Goal: Task Accomplishment & Management: Complete application form

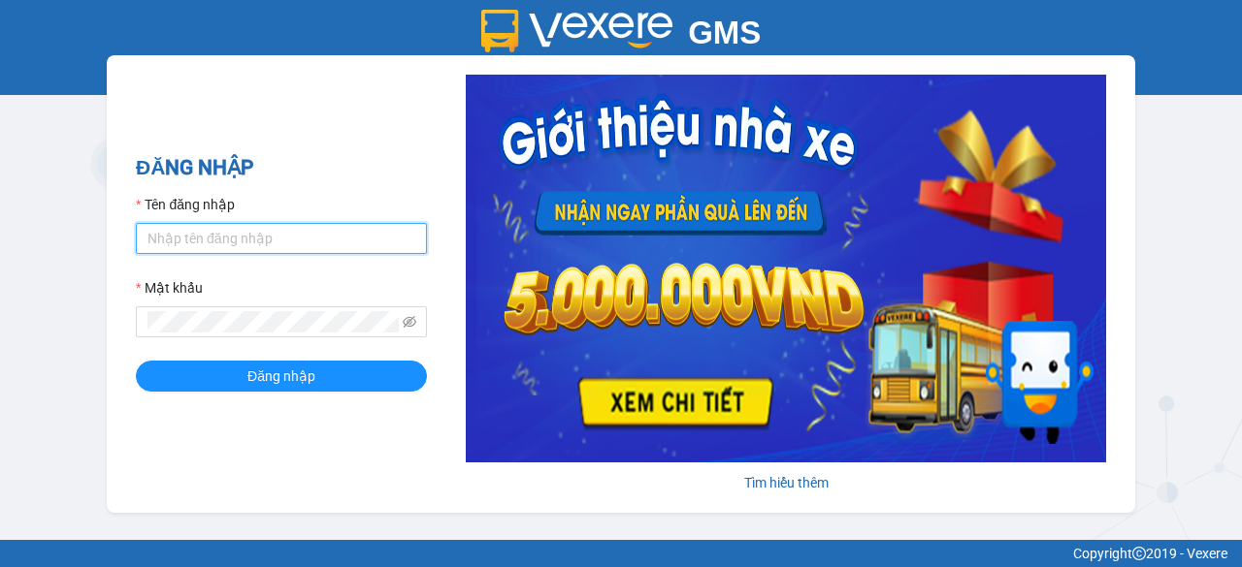
click at [321, 243] on input "Tên đăng nhập" at bounding box center [281, 238] width 291 height 31
type input "admin.xtl"
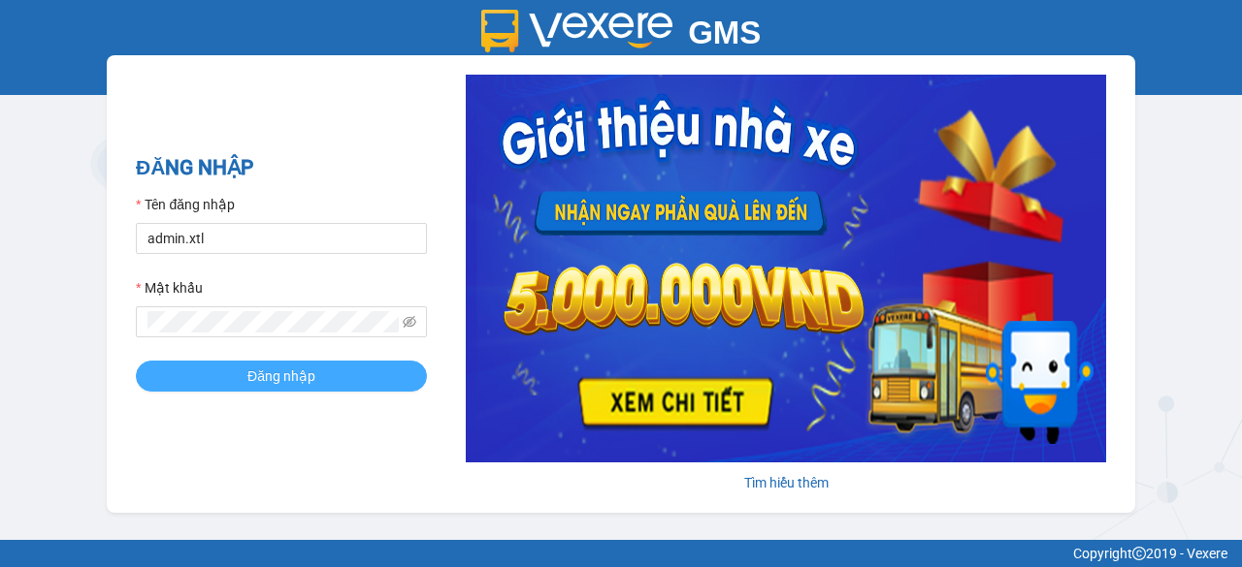
click at [336, 377] on button "Đăng nhập" at bounding box center [281, 376] width 291 height 31
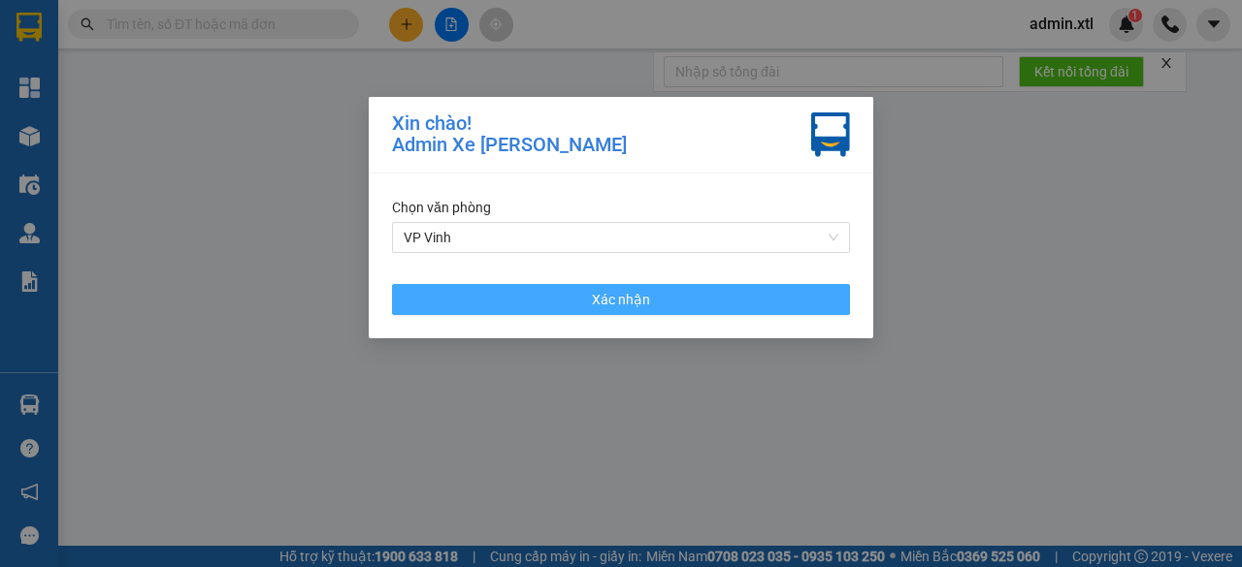
click at [585, 304] on button "Xác nhận" at bounding box center [621, 299] width 458 height 31
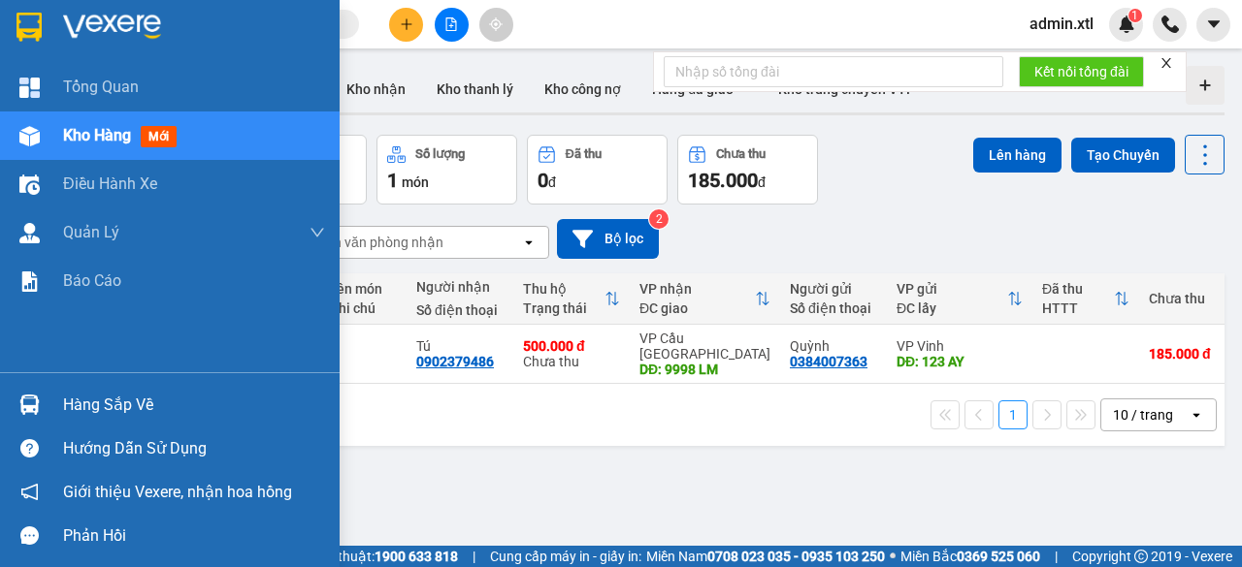
click at [170, 131] on span "mới" at bounding box center [159, 136] width 36 height 21
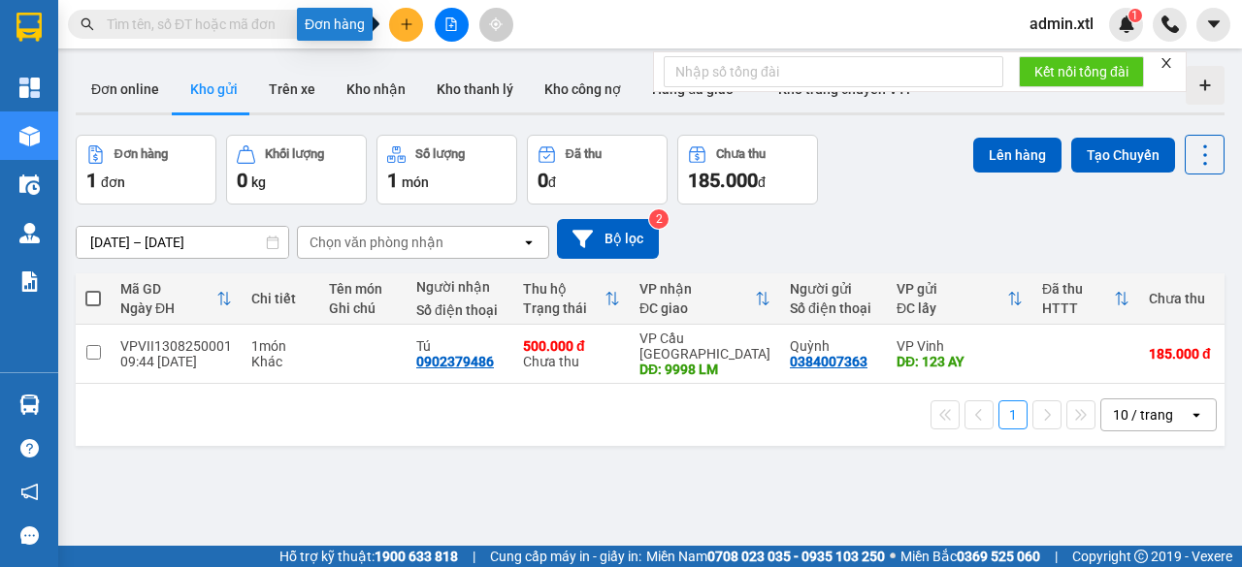
click at [403, 27] on icon "plus" at bounding box center [407, 24] width 14 height 14
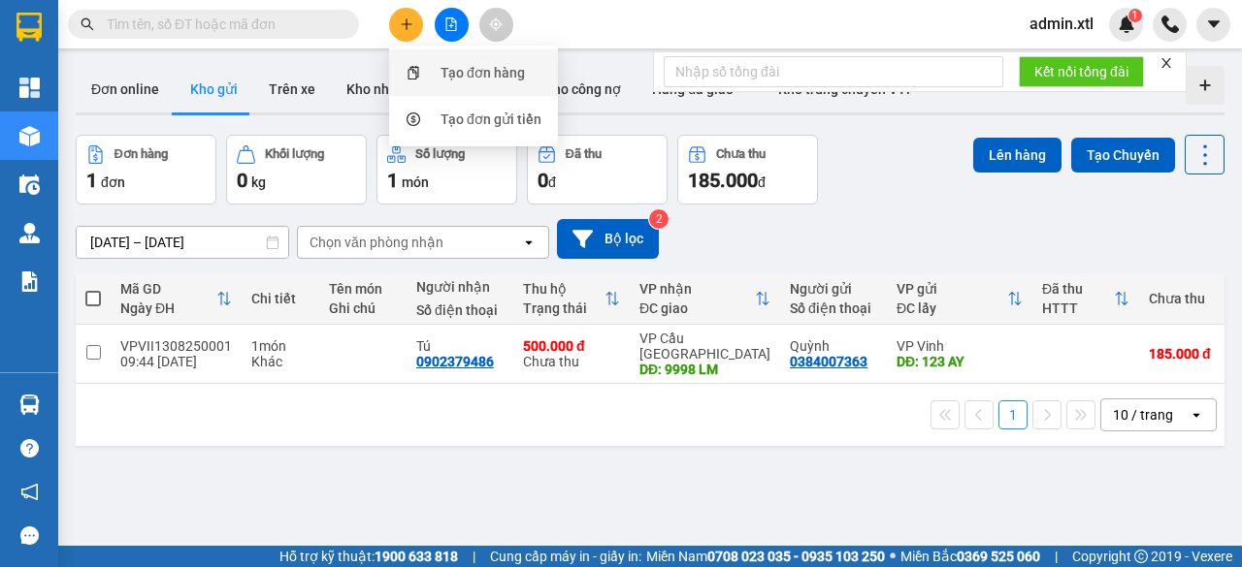
click at [441, 72] on div "Tạo đơn hàng" at bounding box center [482, 72] width 84 height 21
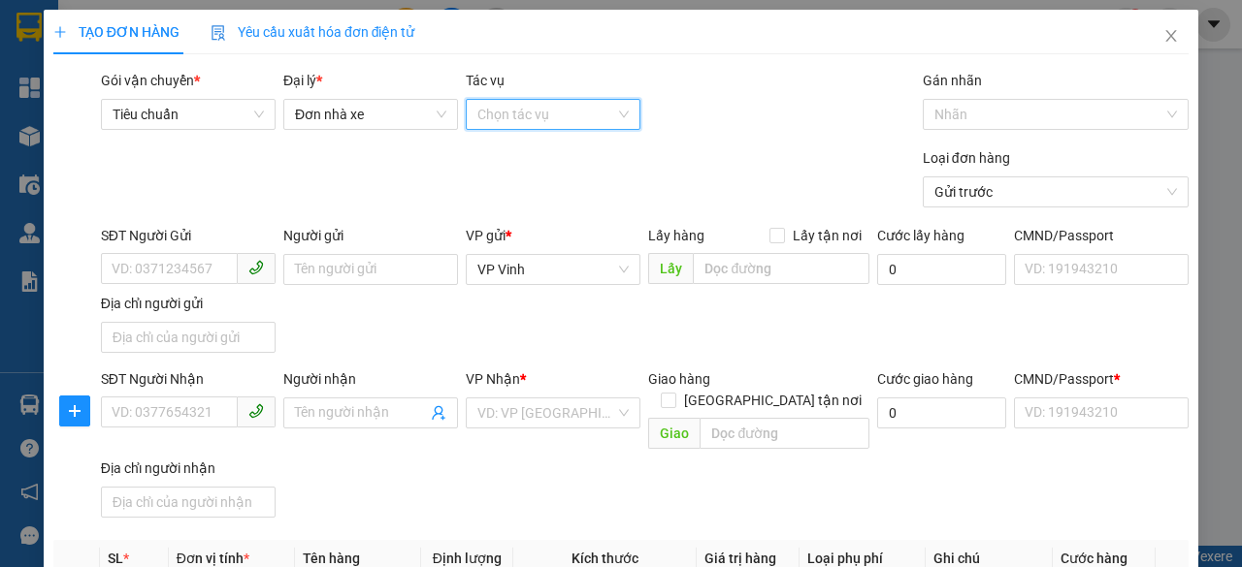
click at [522, 113] on input "Tác vụ" at bounding box center [546, 114] width 138 height 29
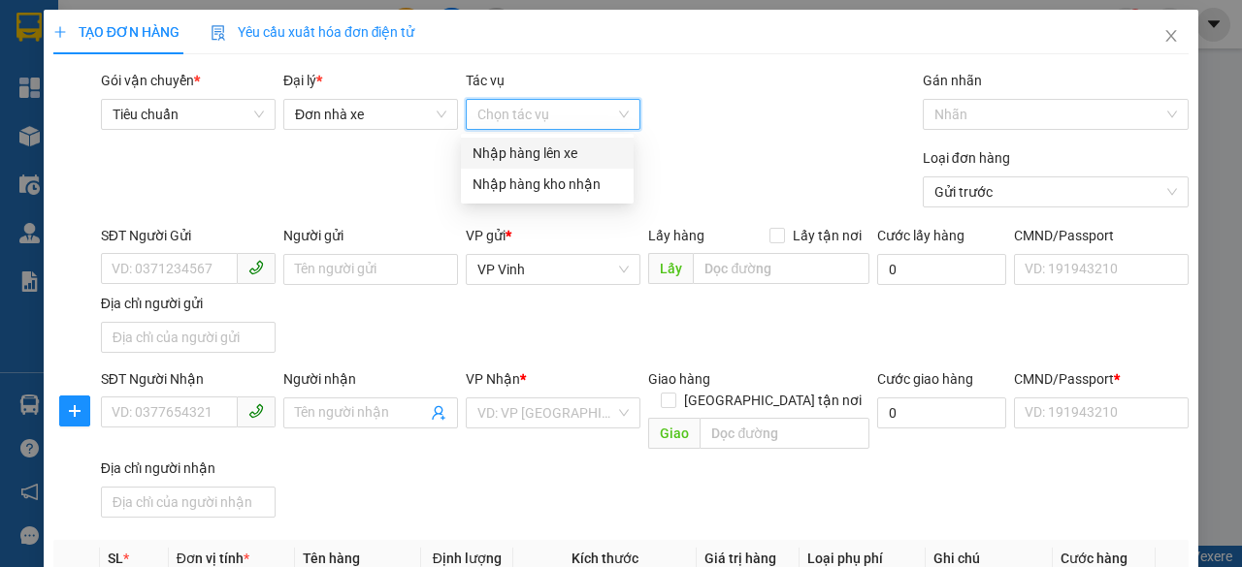
click at [555, 156] on div "Nhập hàng lên xe" at bounding box center [546, 153] width 149 height 21
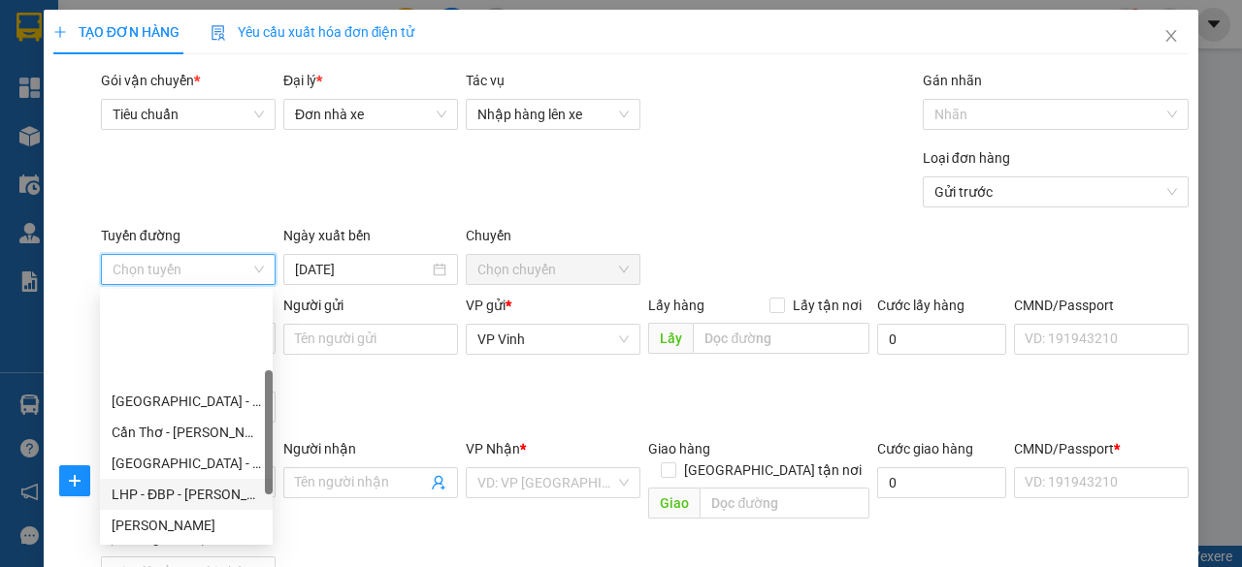
scroll to position [155, 0]
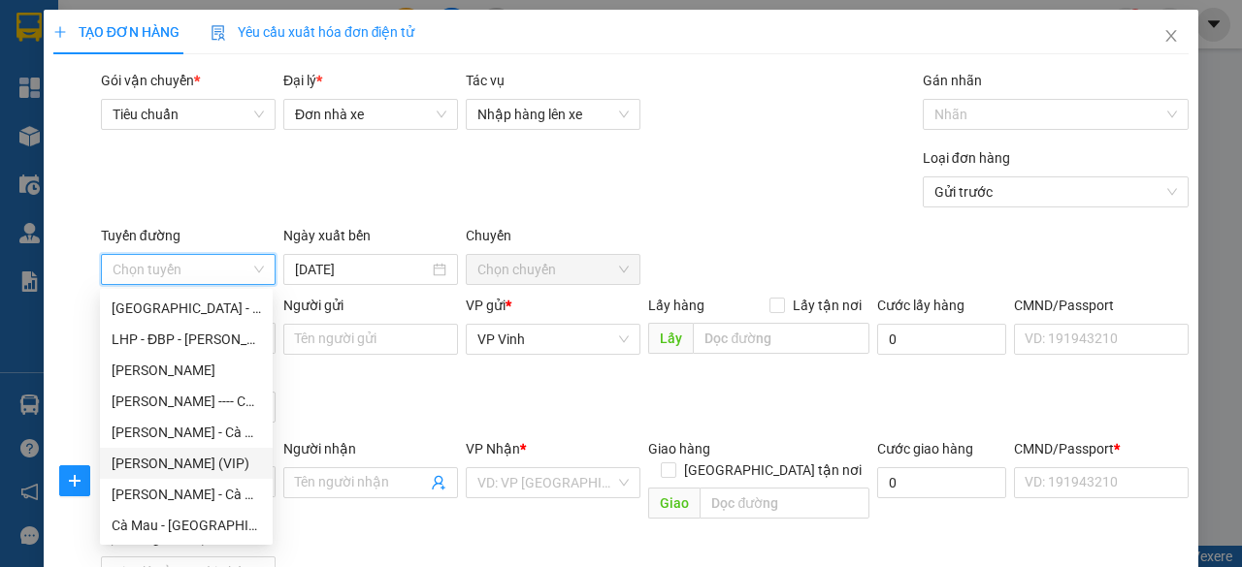
click at [204, 465] on div "[PERSON_NAME] (VIP)" at bounding box center [186, 463] width 149 height 21
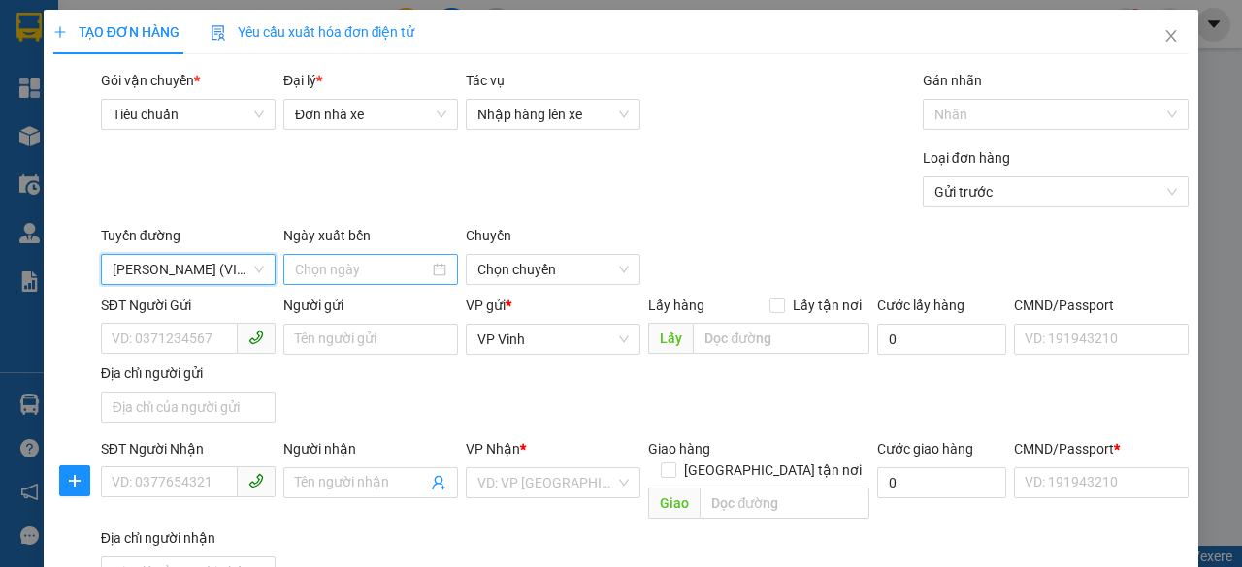
type input "[DATE]"
click at [514, 265] on span "07:00" at bounding box center [552, 269] width 151 height 29
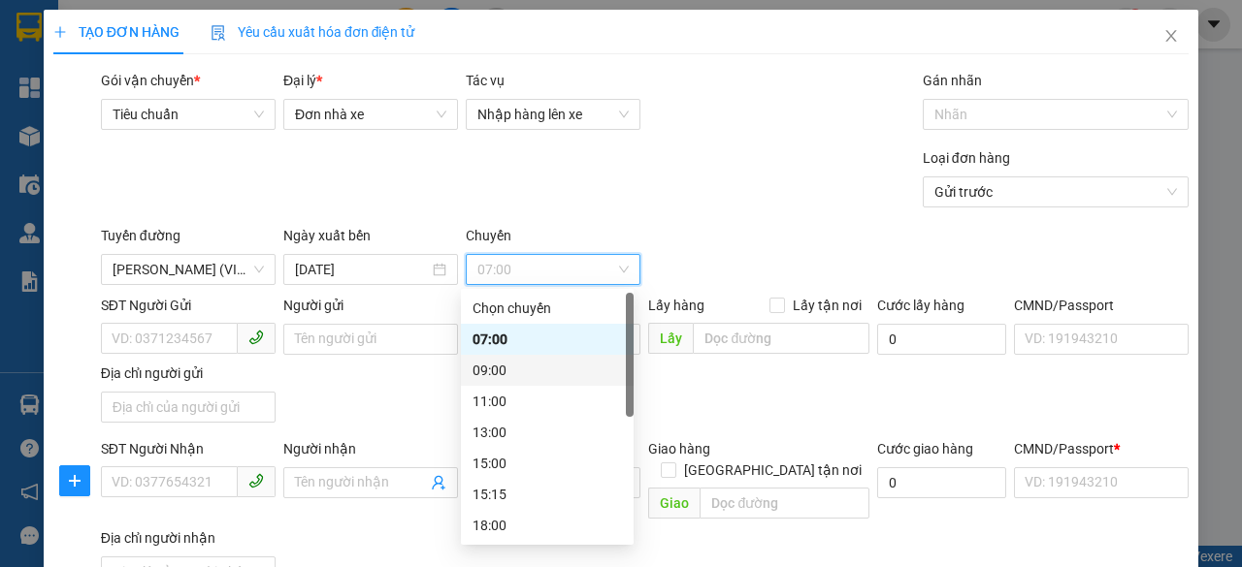
click at [520, 373] on div "09:00" at bounding box center [546, 370] width 149 height 21
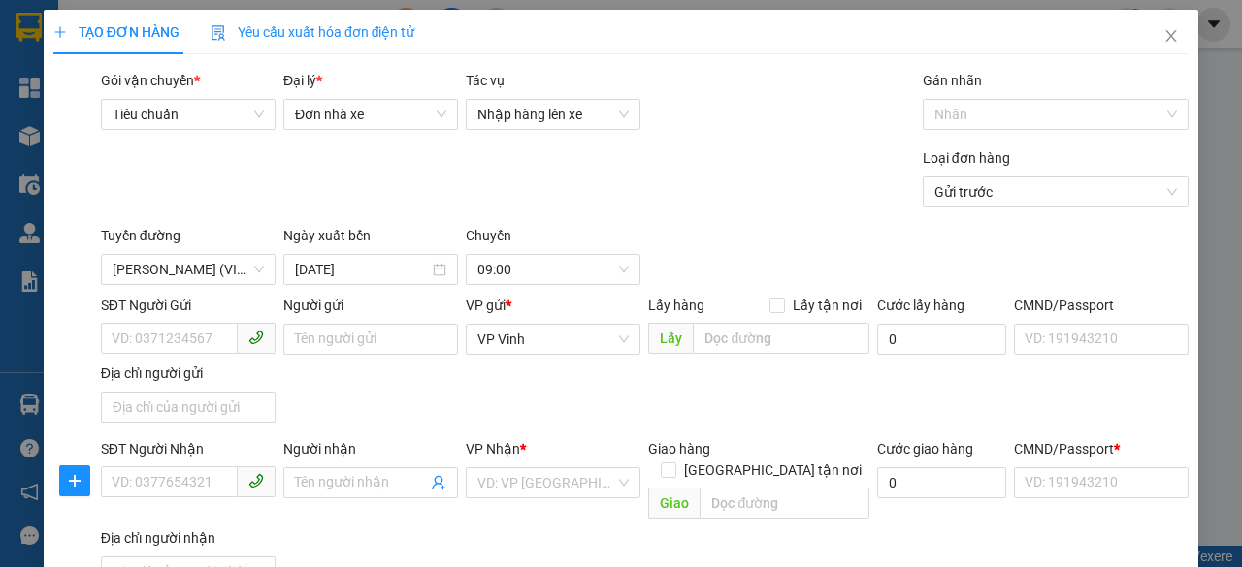
click at [687, 241] on div "Tuyến đường Cà Mau - [GEOGRAPHIC_DATA] (VIP) Ngày xuất bến [DATE] [GEOGRAPHIC_D…" at bounding box center [644, 255] width 1095 height 60
click at [380, 337] on input "Người gửi" at bounding box center [370, 339] width 175 height 31
type input "hiep"
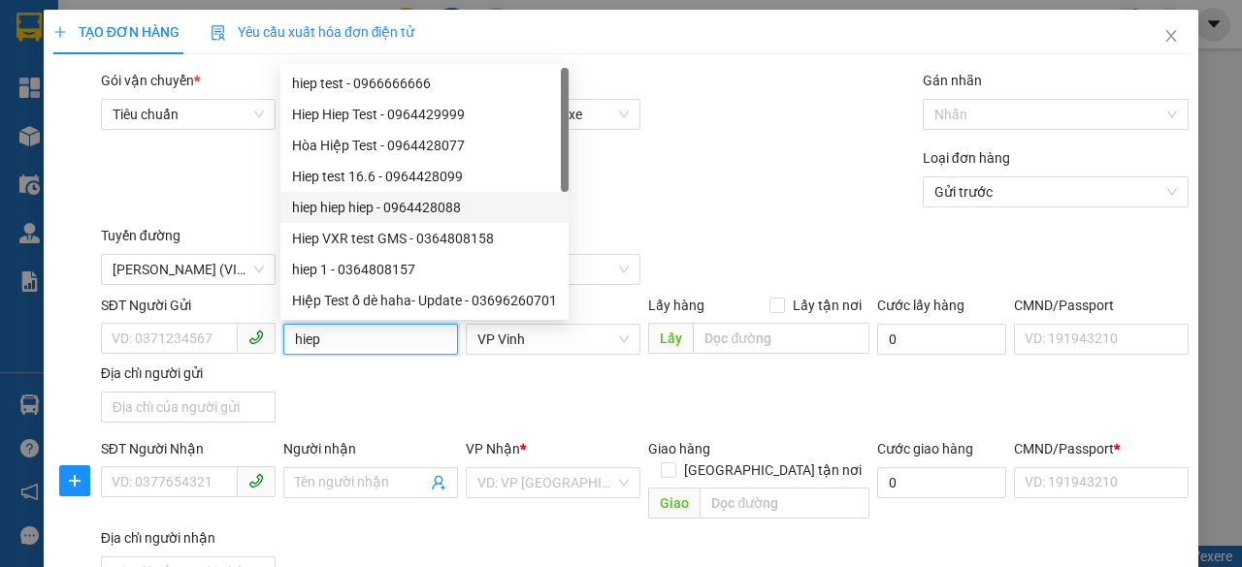
click at [406, 203] on div "hiep hiep hiep - 0964428088" at bounding box center [424, 207] width 265 height 21
type input "0964428088"
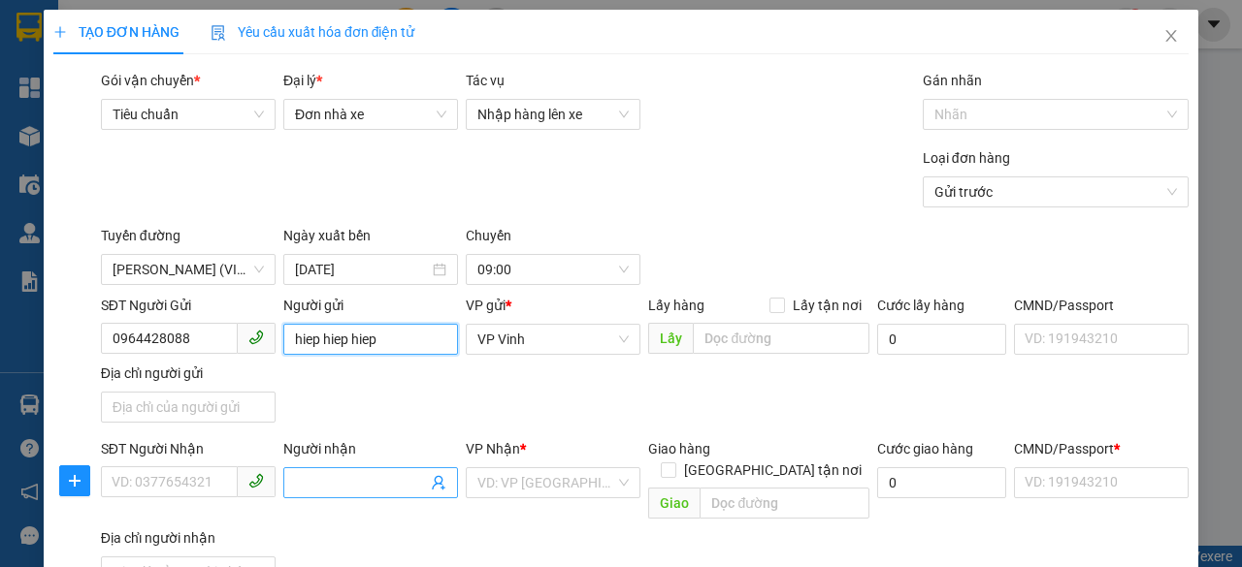
type input "hiep hiep hiep"
click at [356, 485] on input "Người nhận" at bounding box center [361, 482] width 132 height 21
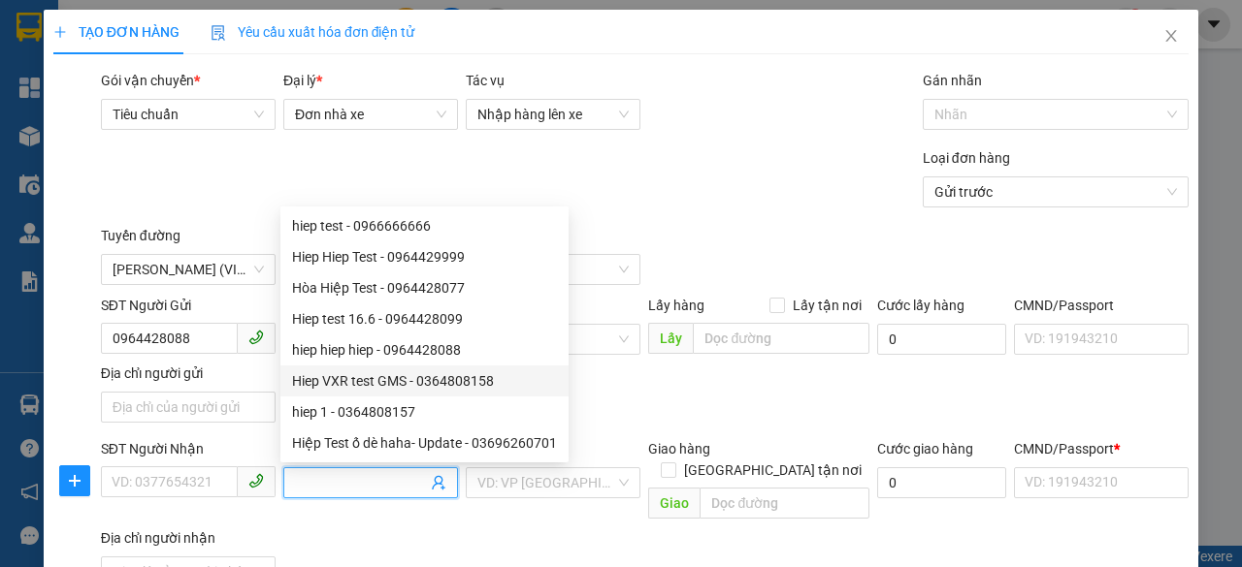
click at [405, 383] on div "Hiep VXR test GMS - 0364808158" at bounding box center [424, 381] width 265 height 21
type input "0364808158"
type input "Hiep VXR test GMS"
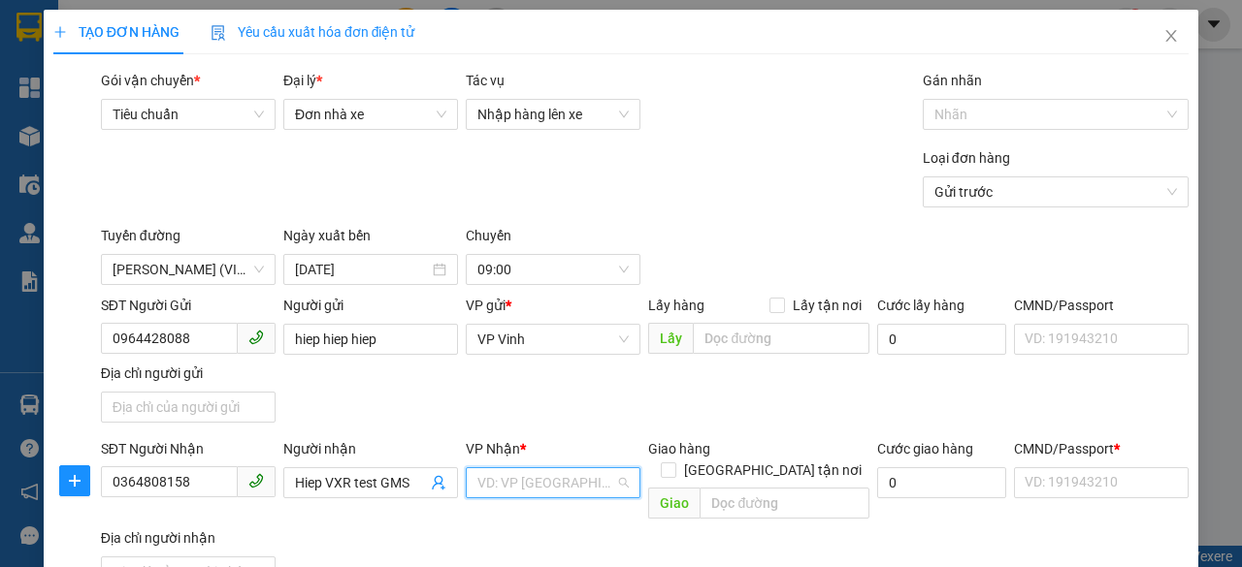
click at [564, 474] on input "search" at bounding box center [546, 483] width 138 height 29
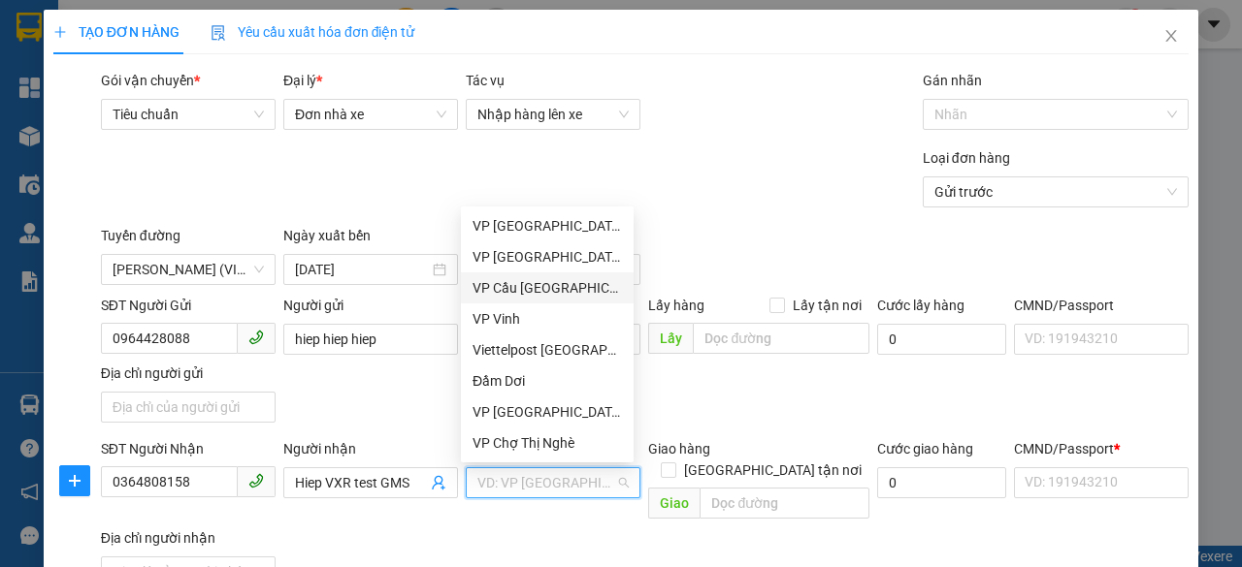
click at [549, 282] on div "VP Cầu [GEOGRAPHIC_DATA]" at bounding box center [546, 287] width 149 height 21
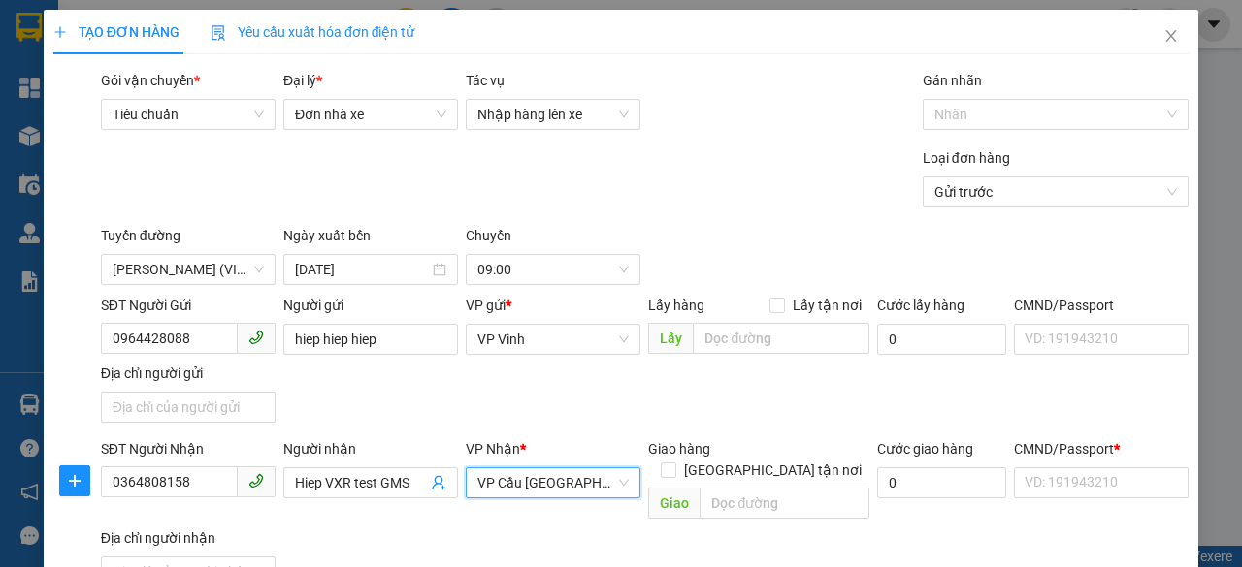
click at [678, 403] on div "SĐT Người Gửi 0964428088 Người gửi hiep hiep hiep VP gửi * VP Vinh Lấy hàng Lấy…" at bounding box center [644, 363] width 1095 height 136
click at [1051, 482] on input "CMND/Passport *" at bounding box center [1101, 483] width 175 height 31
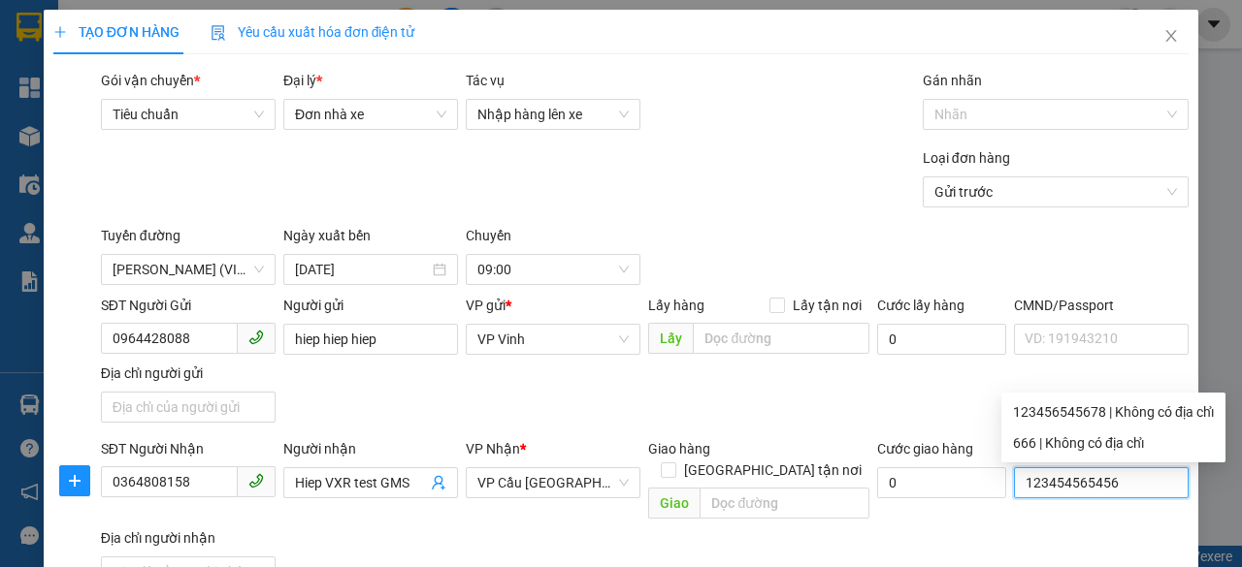
type input "123454565456"
click at [1030, 546] on div "SĐT Người Nhận 0364808158 Người nhận Hiep VXR test GMS VP Nhận * VP Cầu [GEOGRA…" at bounding box center [644, 516] width 1095 height 157
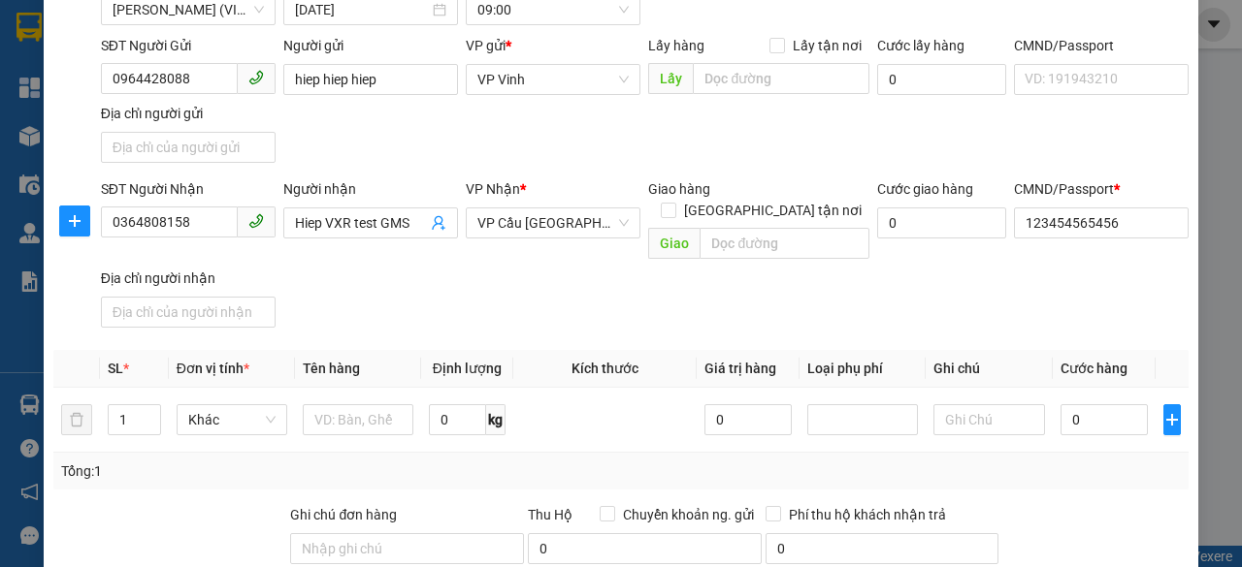
scroll to position [291, 0]
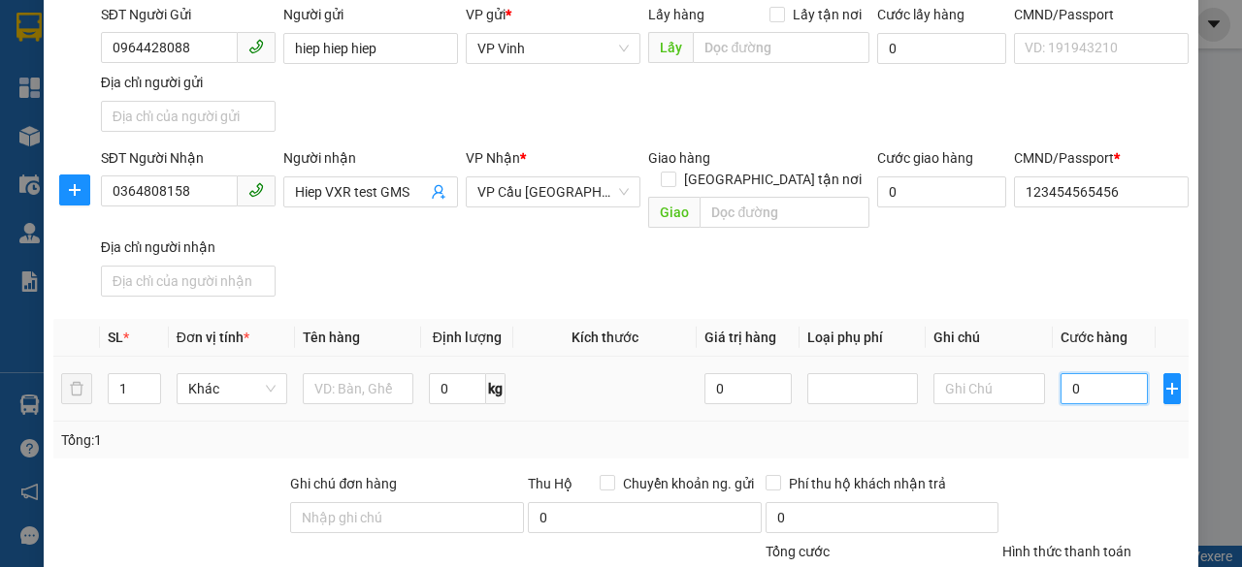
click at [1097, 373] on input "0" at bounding box center [1103, 388] width 87 height 31
type input "3"
type input "33"
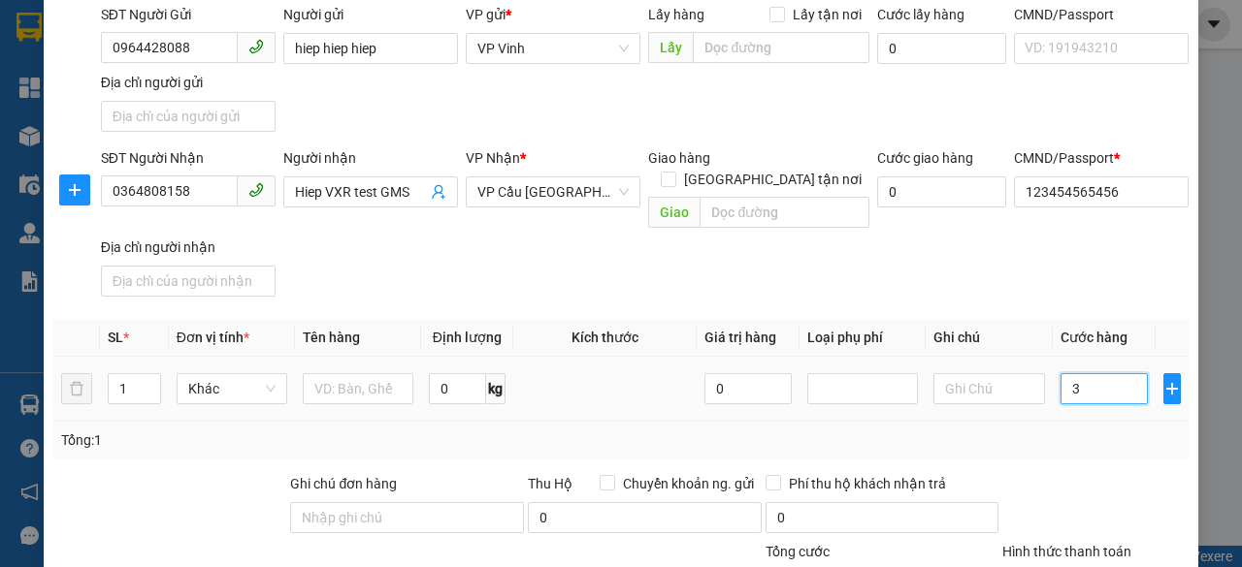
type input "33"
type input "33.000"
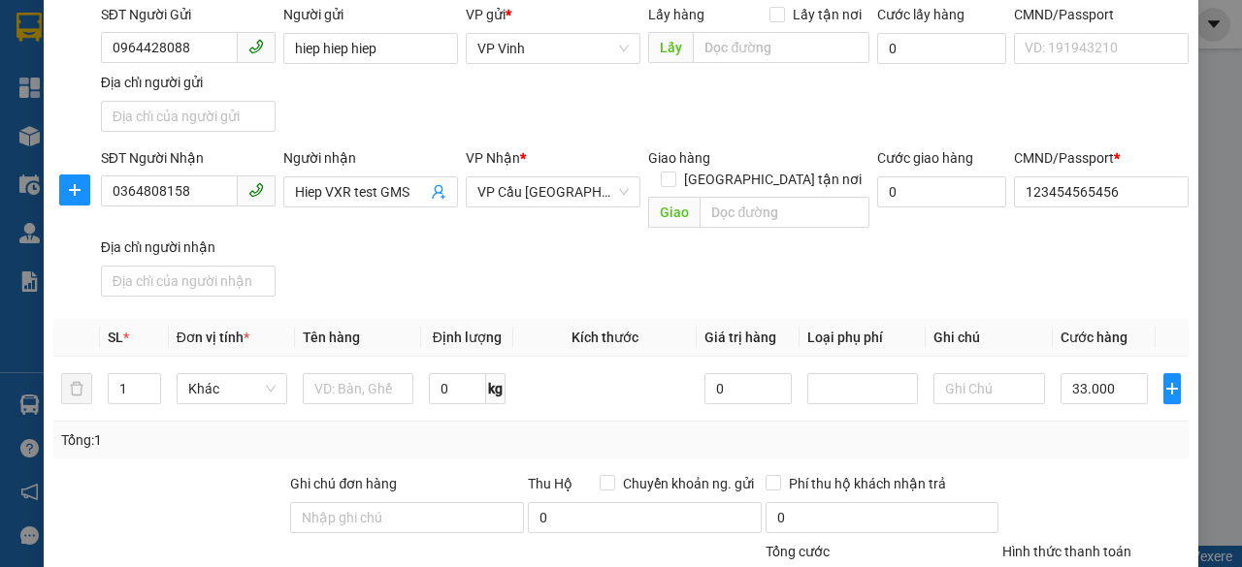
click at [1083, 430] on div "Tổng: 1" at bounding box center [620, 440] width 1119 height 21
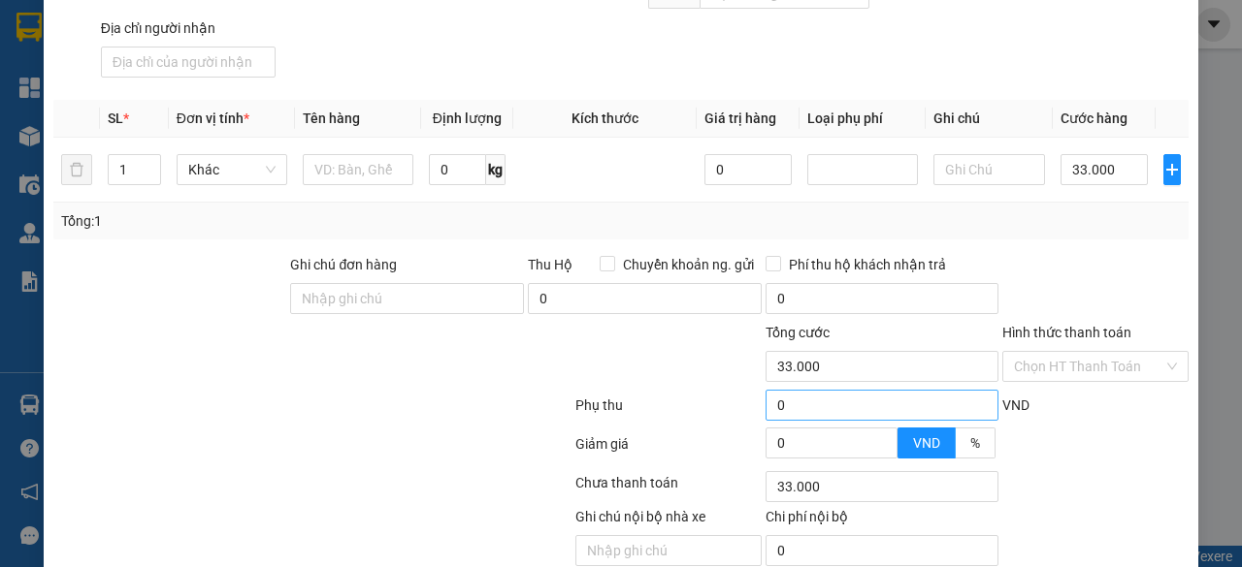
scroll to position [566, 0]
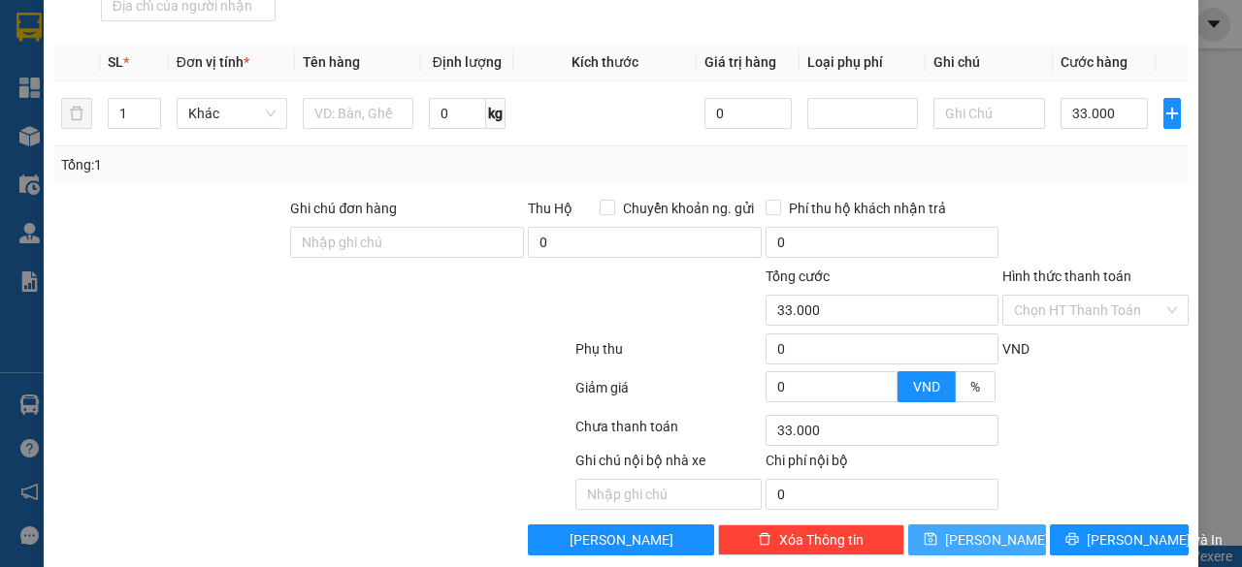
click at [976, 530] on span "[PERSON_NAME]" at bounding box center [997, 540] width 104 height 21
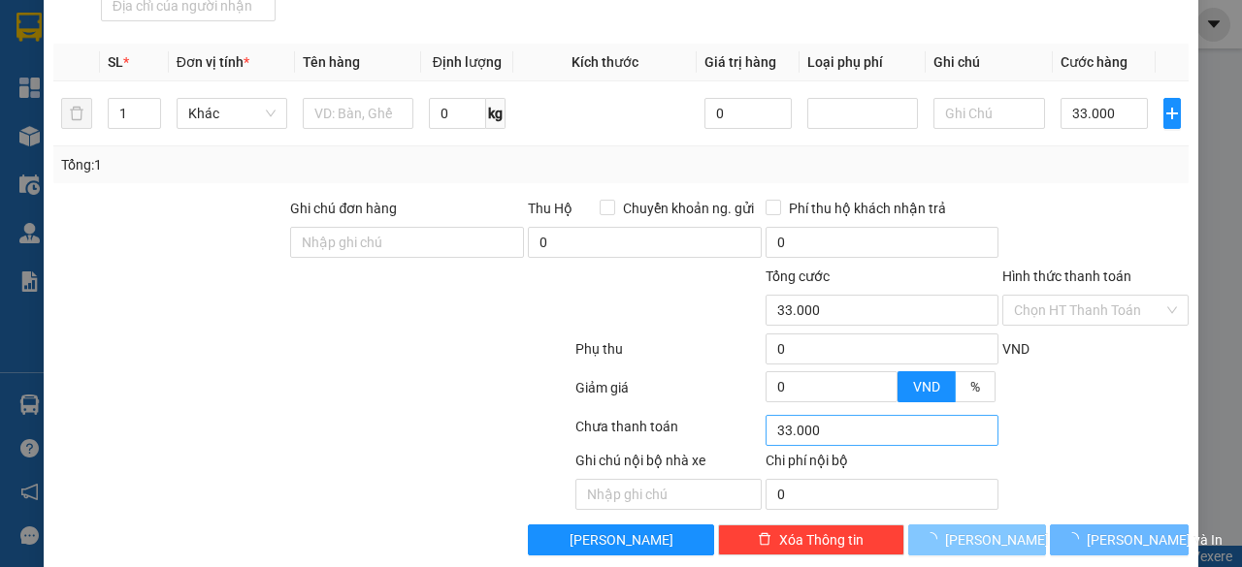
type input "0"
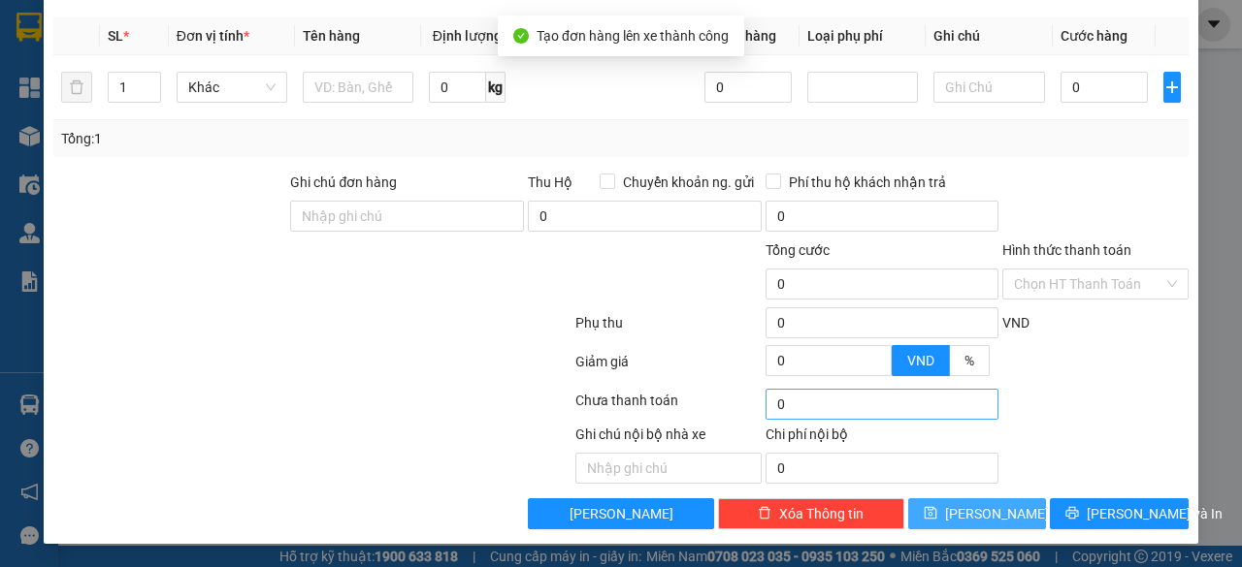
scroll to position [497, 0]
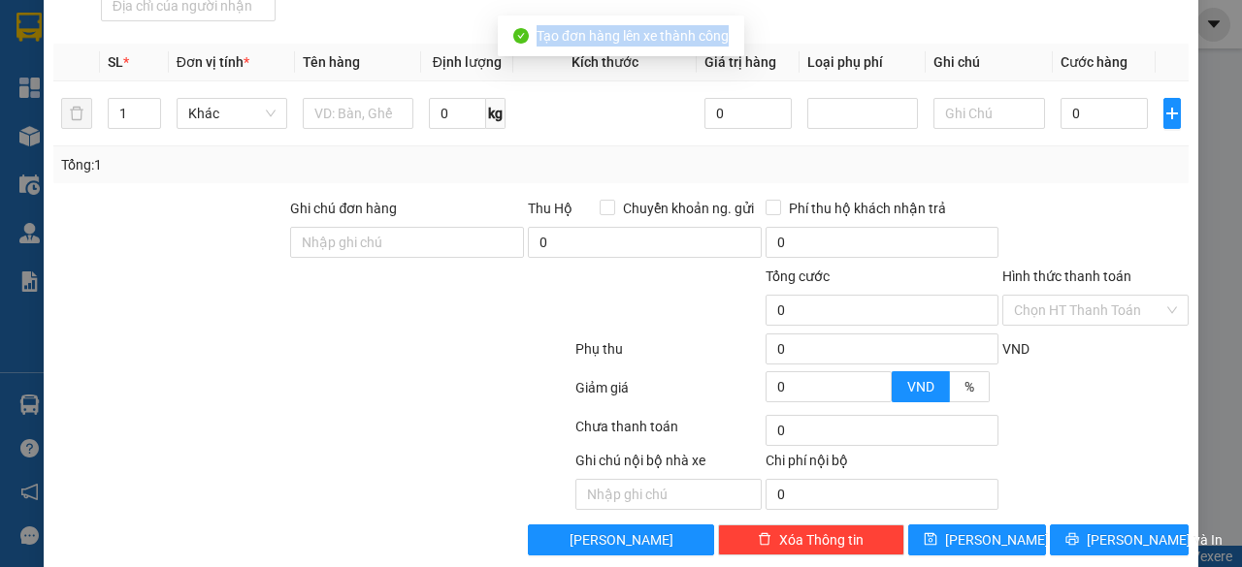
drag, startPoint x: 531, startPoint y: 31, endPoint x: 734, endPoint y: 36, distance: 203.8
click at [736, 36] on div "Tạo đơn hàng lên xe thành công" at bounding box center [621, 36] width 246 height 41
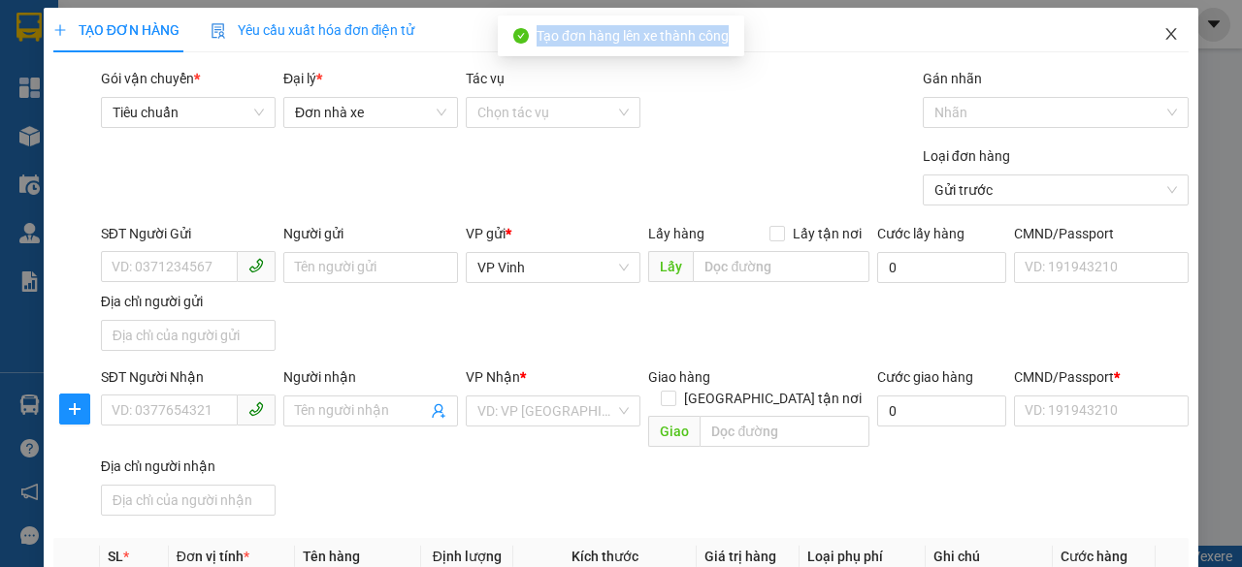
scroll to position [0, 0]
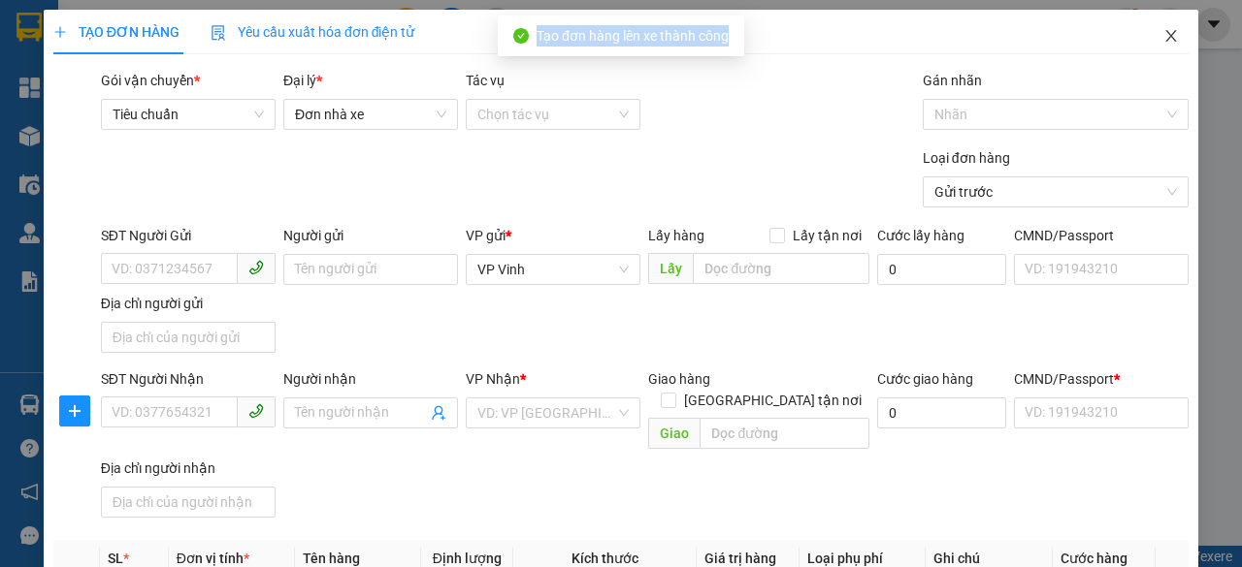
click at [1163, 34] on icon "close" at bounding box center [1171, 36] width 16 height 16
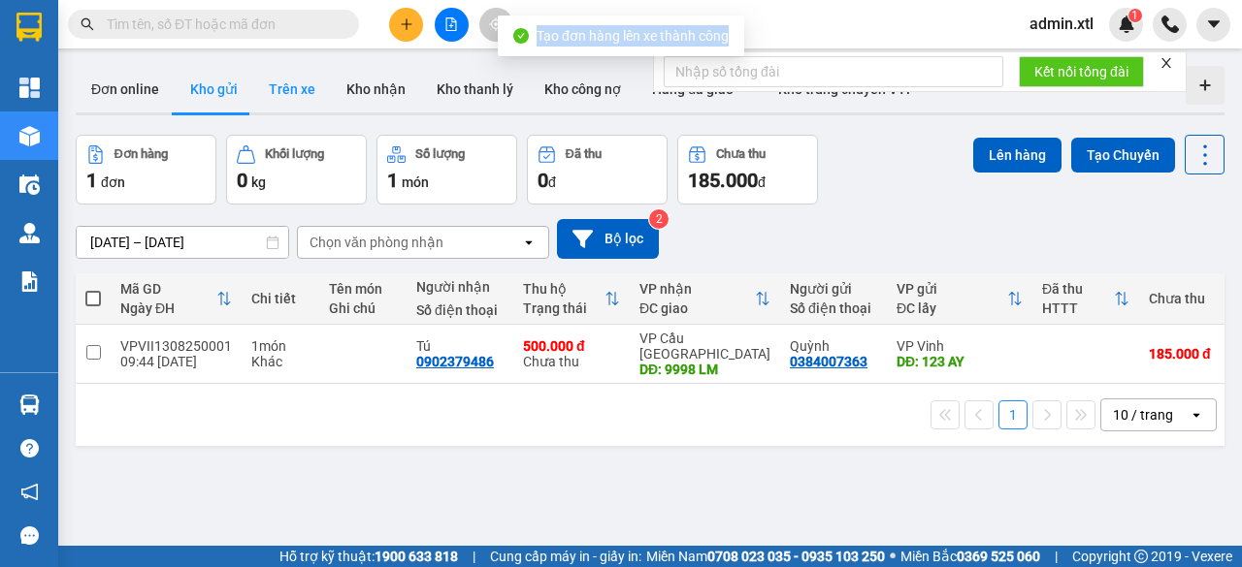
click at [294, 87] on button "Trên xe" at bounding box center [292, 89] width 78 height 47
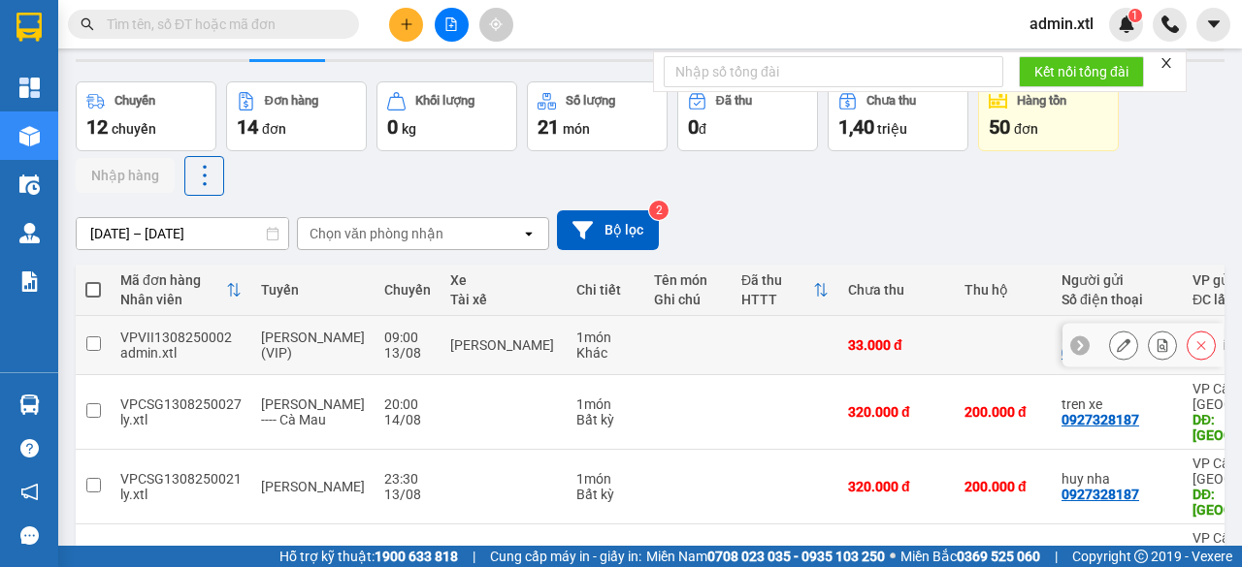
scroll to position [97, 0]
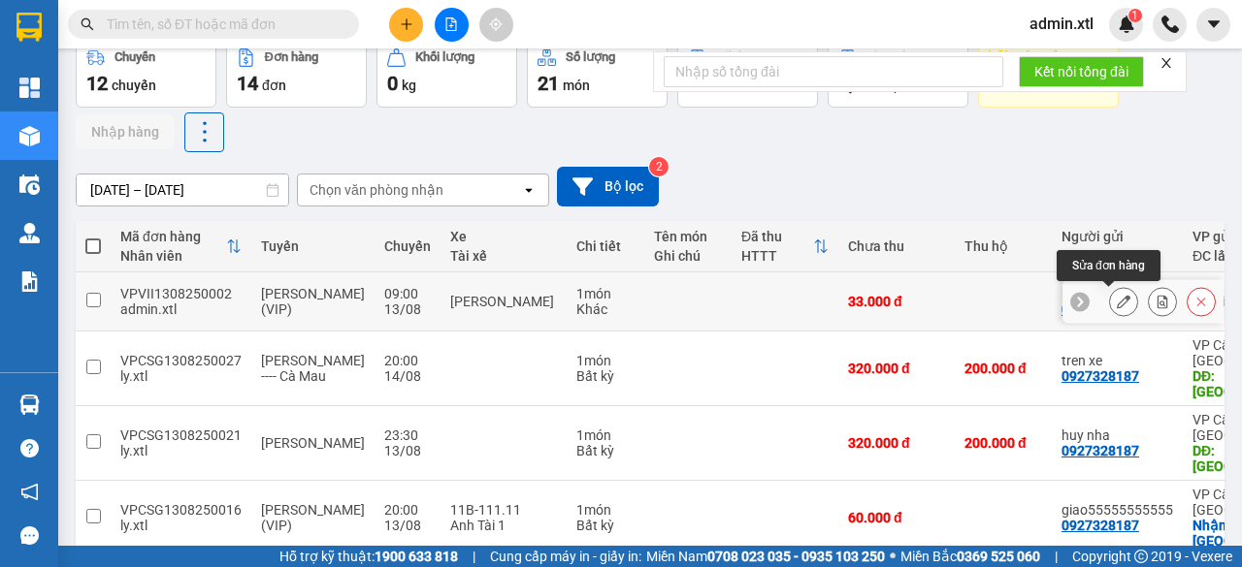
click at [1116, 300] on icon at bounding box center [1123, 302] width 14 height 14
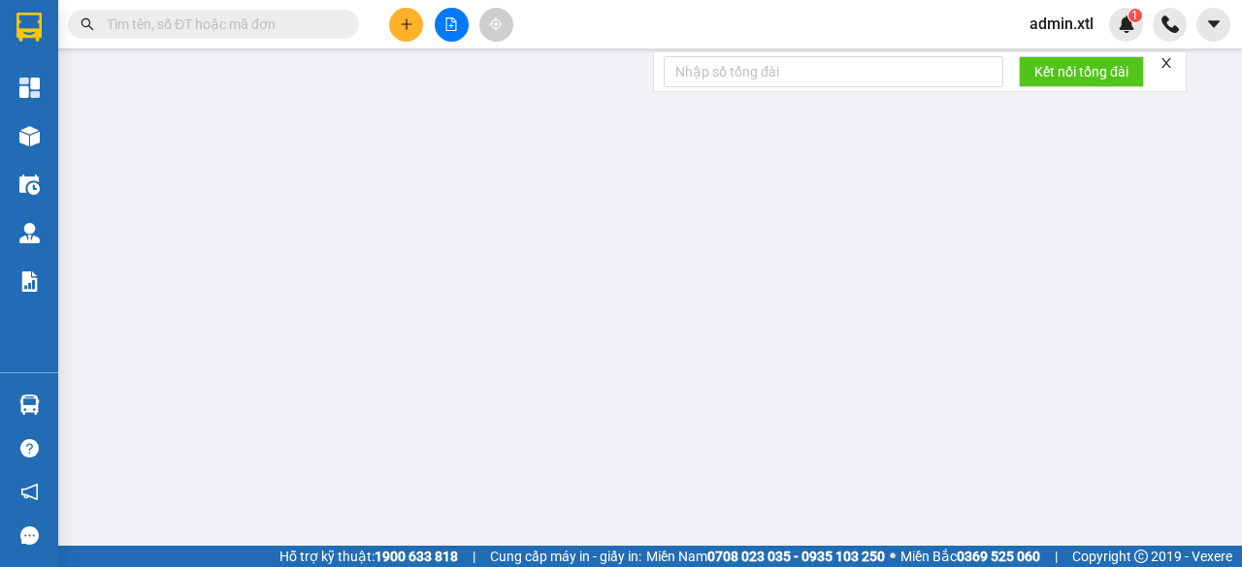
type input "0964428088"
type input "hiep hiep hiep"
type input "0364808158"
type input "Hiep VXR test GMS"
type input "123454565456"
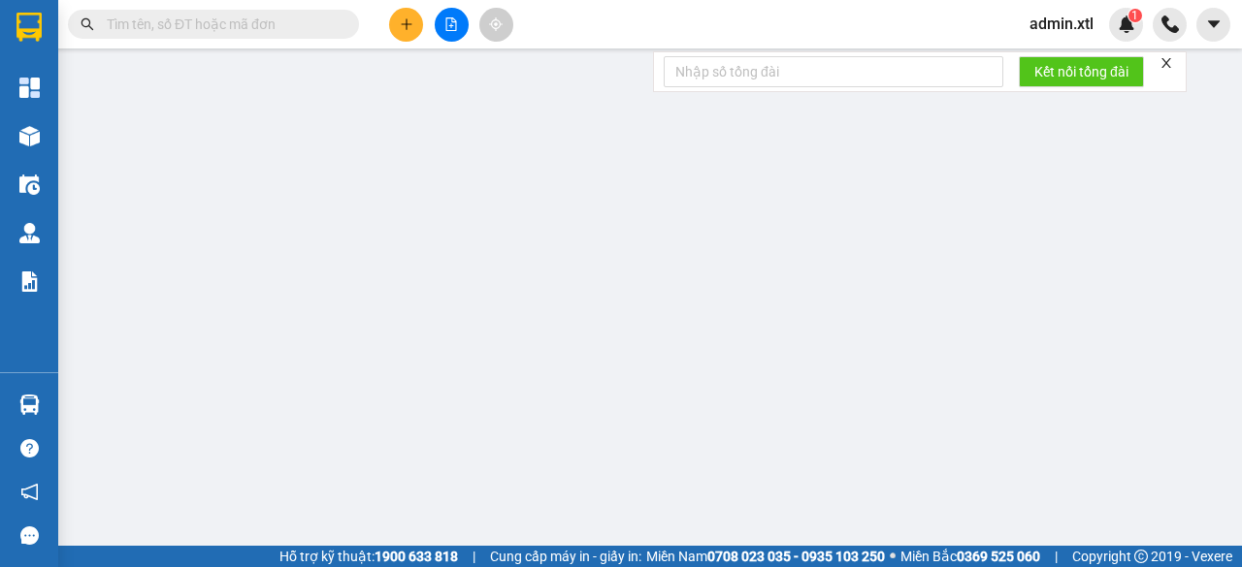
type input "33.000"
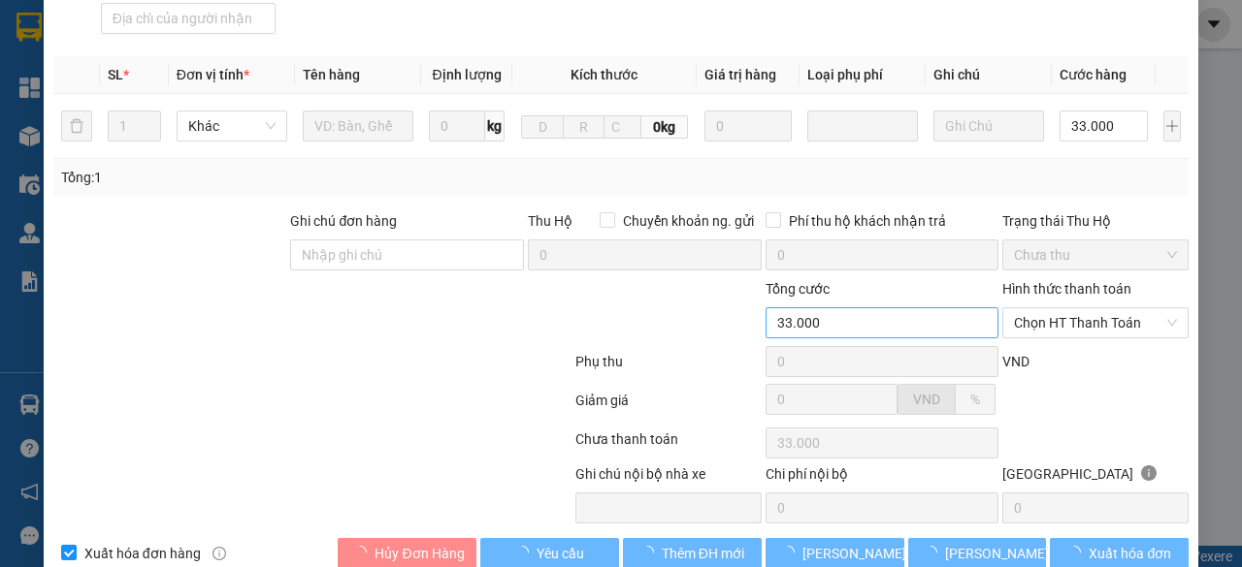
scroll to position [531, 0]
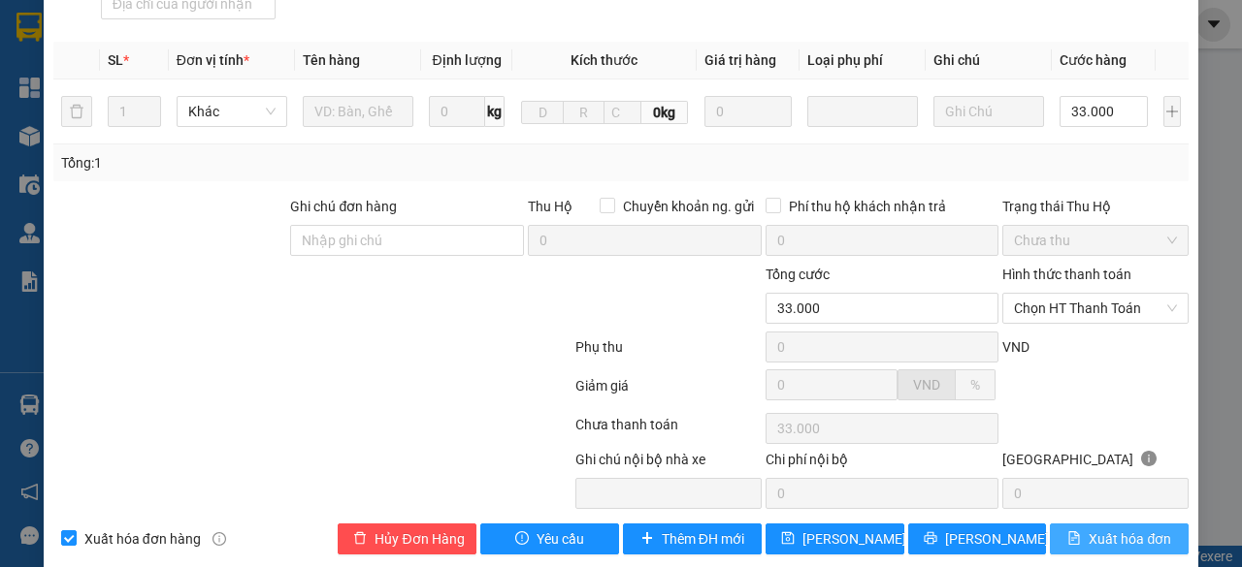
click at [1088, 529] on span "Xuất hóa đơn" at bounding box center [1129, 539] width 82 height 21
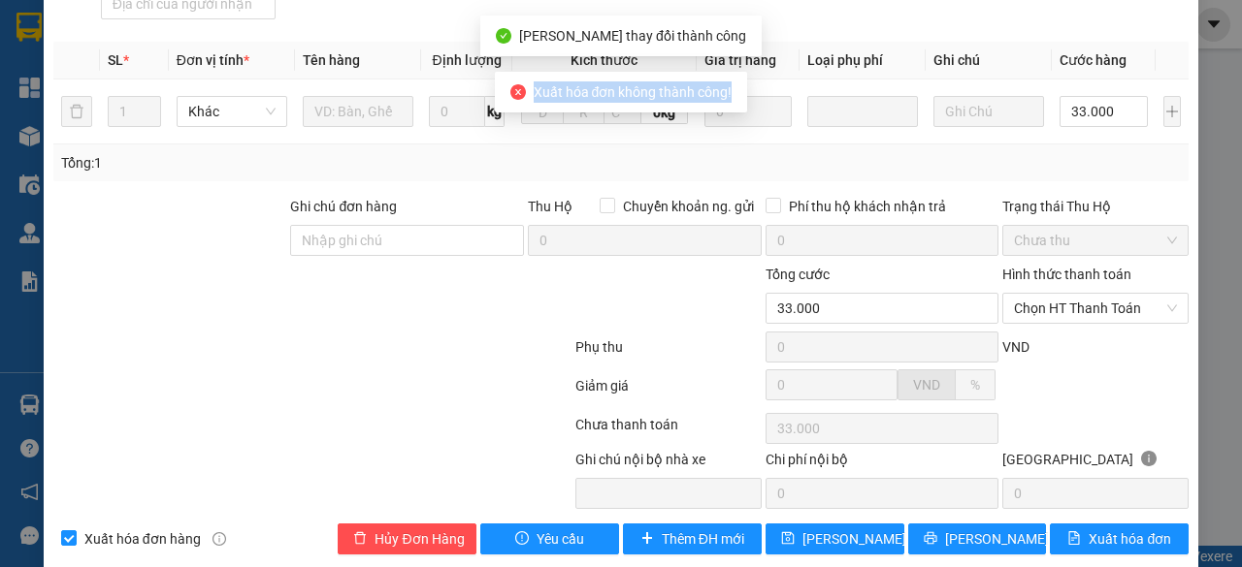
drag, startPoint x: 533, startPoint y: 92, endPoint x: 737, endPoint y: 104, distance: 204.0
click at [737, 104] on div "Xuất hóa đơn không thành công!" at bounding box center [621, 92] width 253 height 41
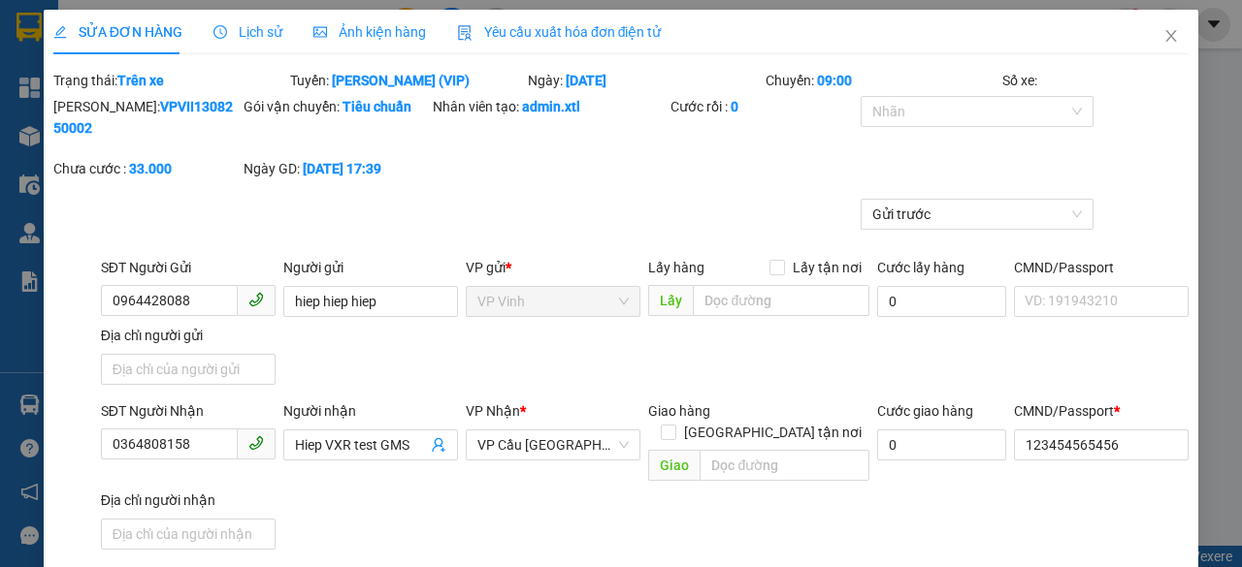
scroll to position [0, 0]
click at [1156, 28] on span "Close" at bounding box center [1171, 37] width 54 height 54
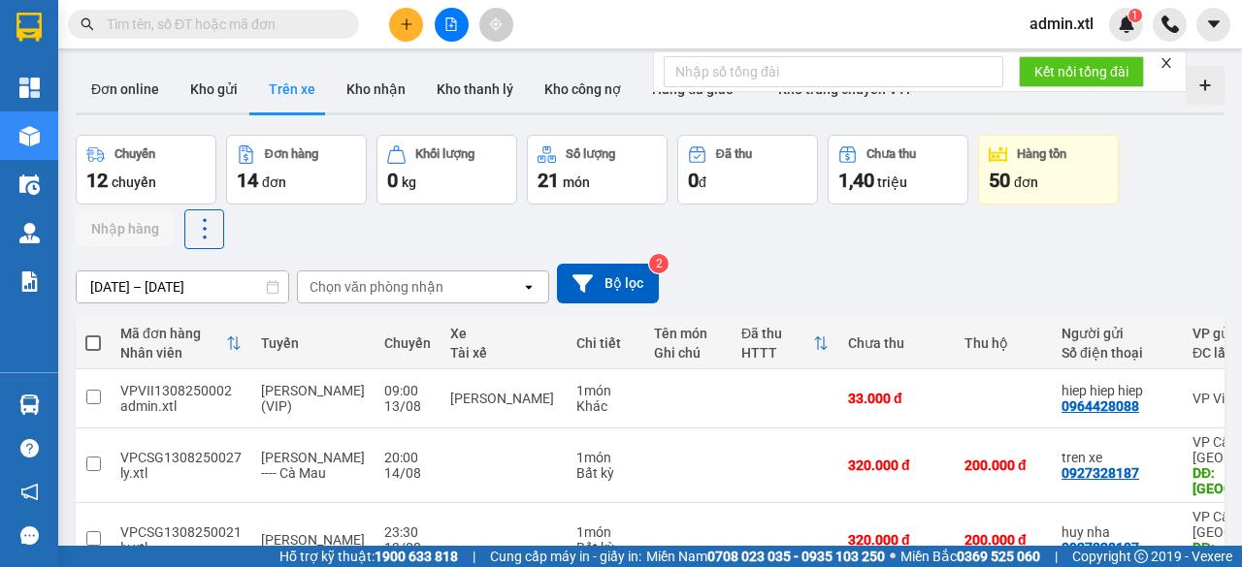
click at [405, 27] on icon "plus" at bounding box center [407, 24] width 14 height 14
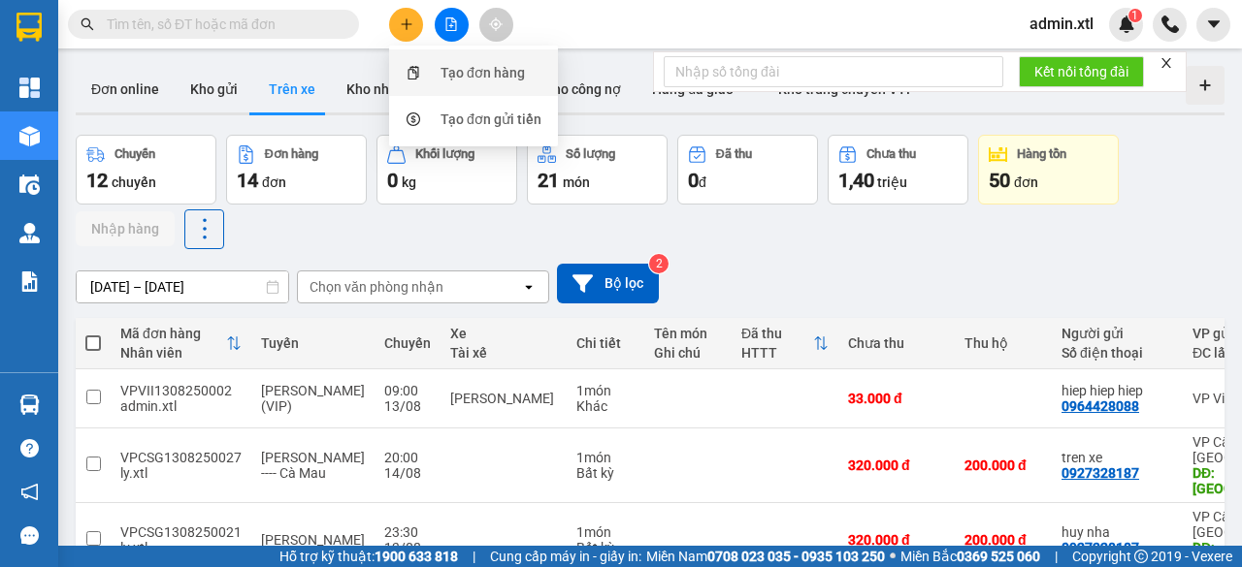
click at [458, 76] on div "Tạo đơn hàng" at bounding box center [482, 72] width 84 height 21
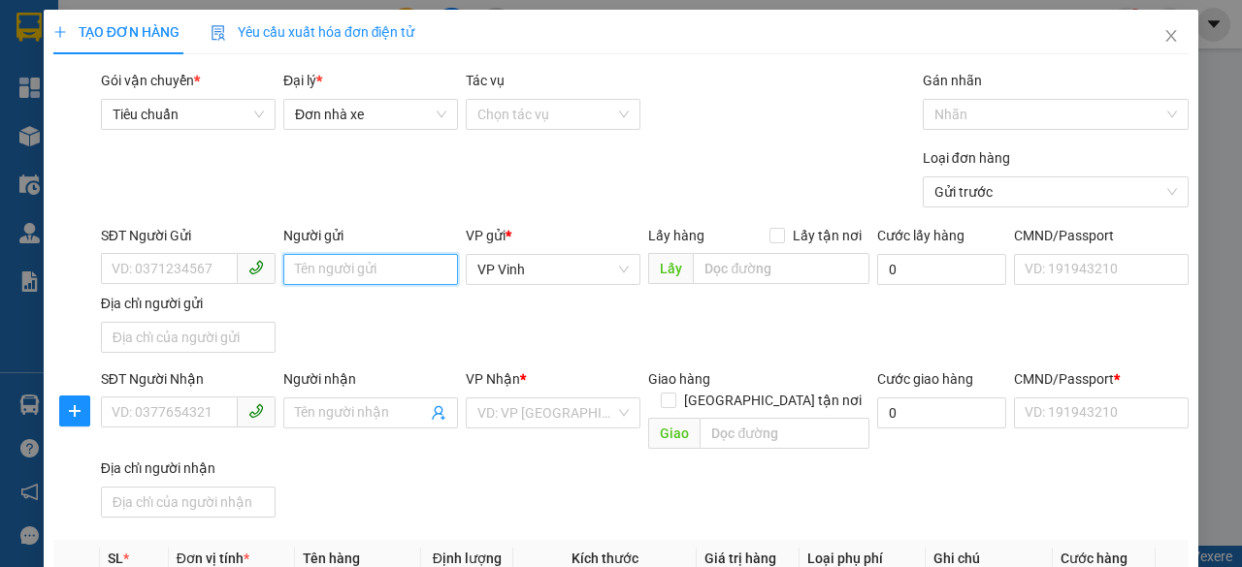
click at [344, 278] on input "Người gửi" at bounding box center [370, 269] width 175 height 31
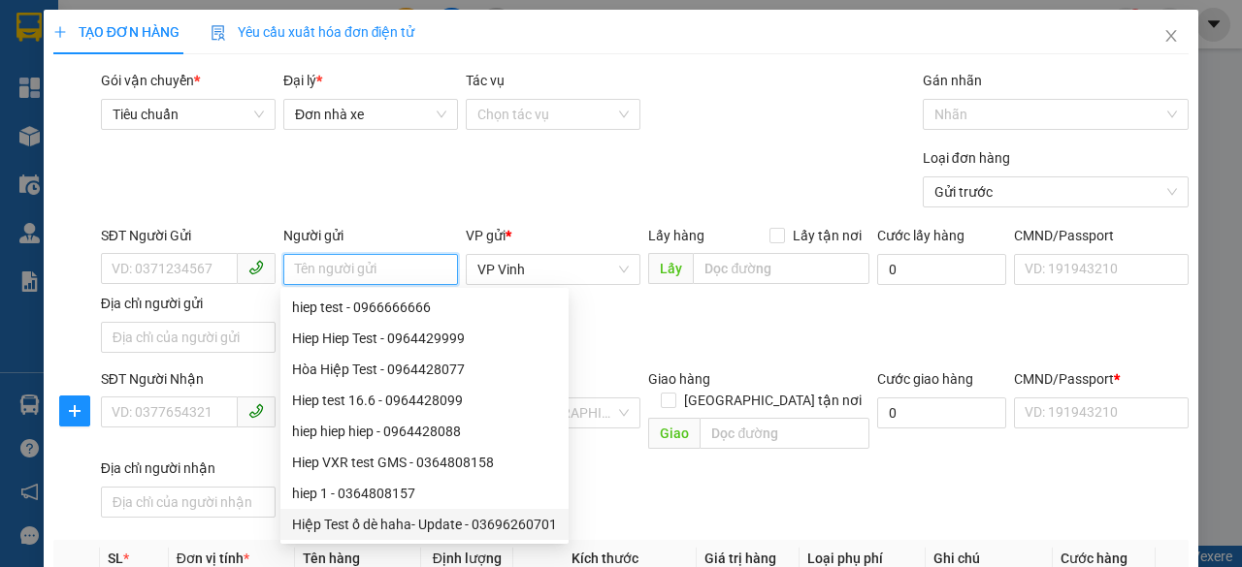
click at [378, 521] on div "Hiệp Test ố dè haha- Update - 03696260701" at bounding box center [424, 524] width 265 height 21
type input "03696260701"
type input "Hiệp Test ố dè haha- Update"
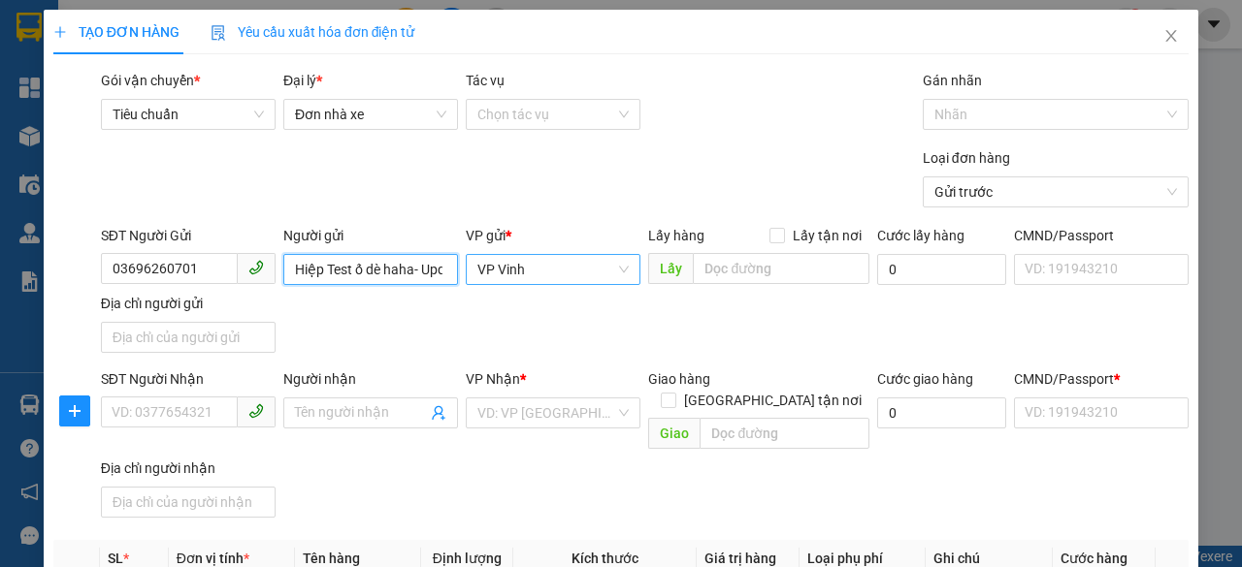
click at [537, 275] on span "VP Vinh" at bounding box center [552, 269] width 151 height 29
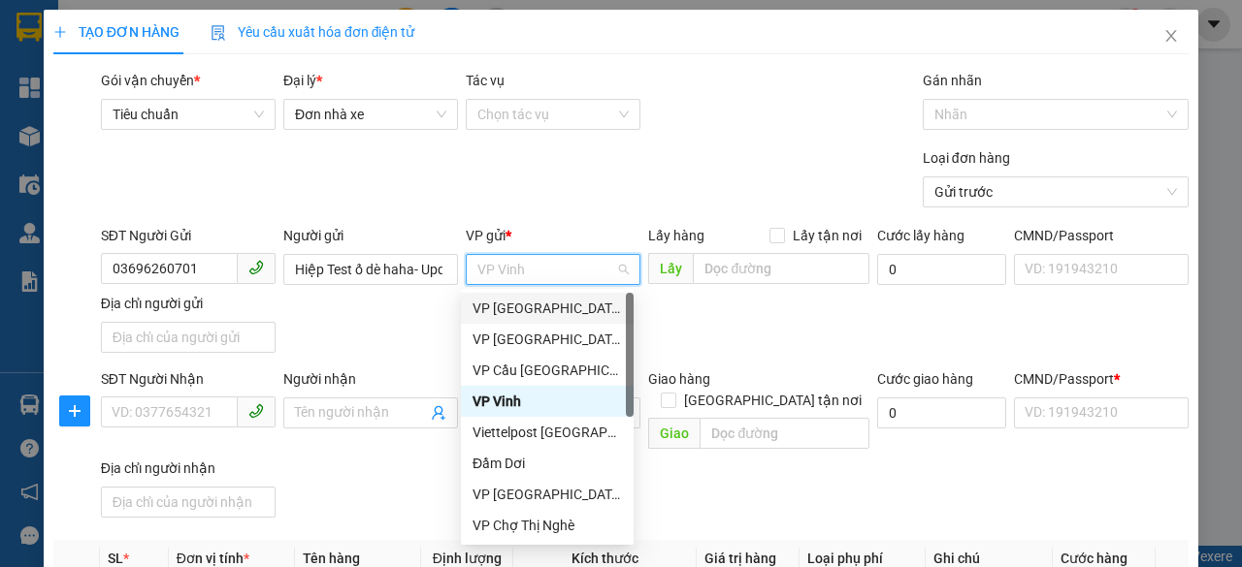
click at [543, 311] on div "VP [GEOGRAPHIC_DATA]" at bounding box center [546, 308] width 149 height 21
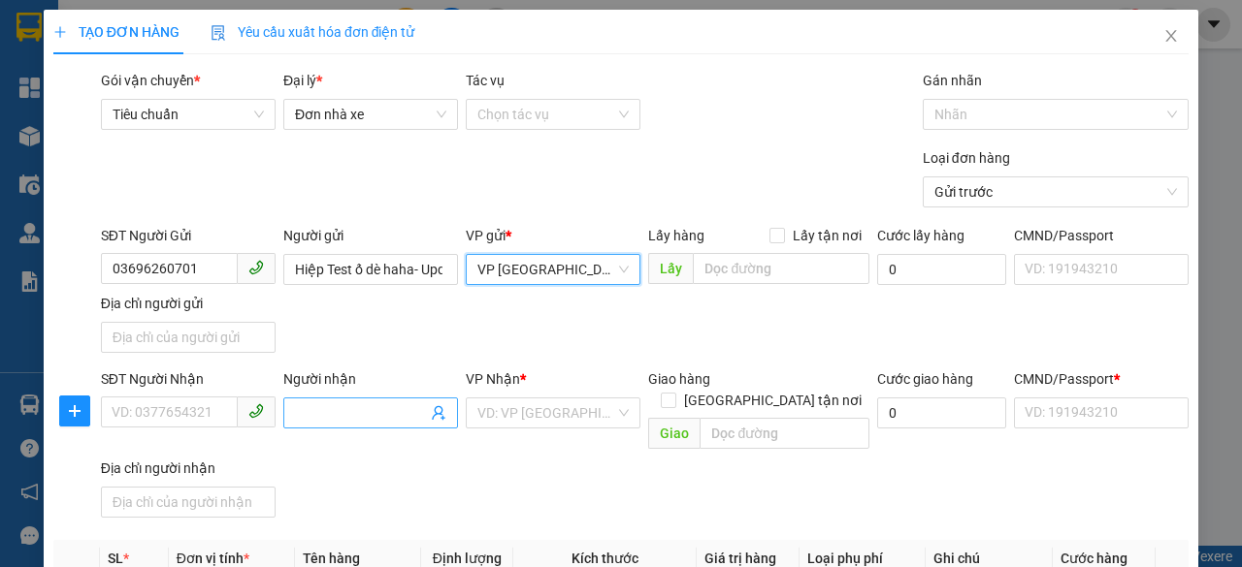
click at [343, 413] on input "Người nhận" at bounding box center [361, 413] width 132 height 21
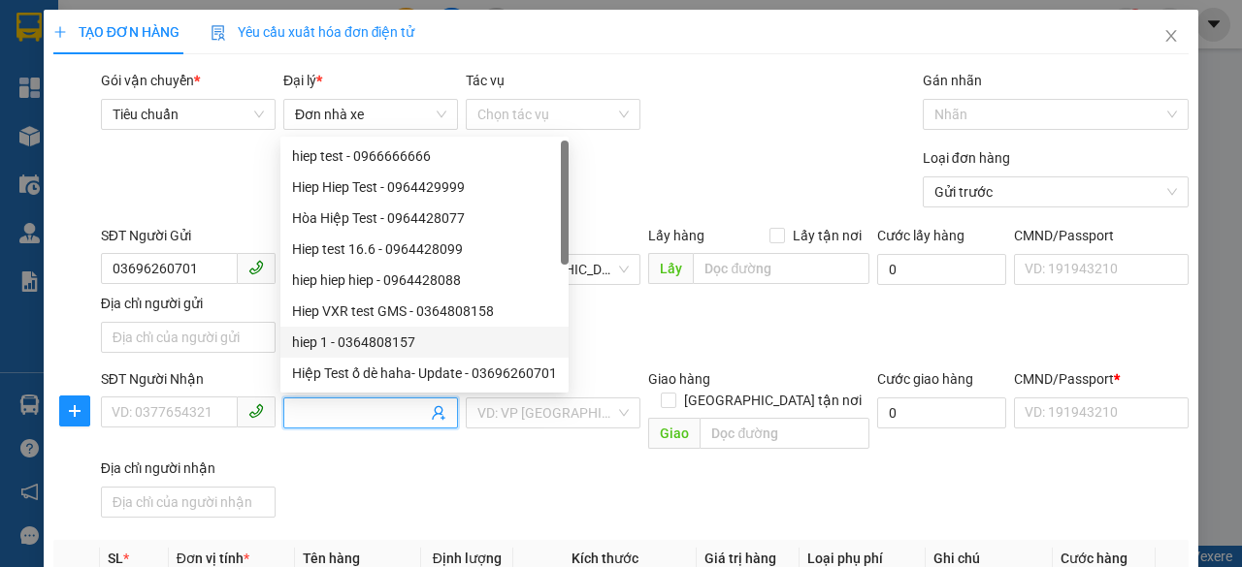
click at [371, 339] on div "hiep 1 - 0364808157" at bounding box center [424, 342] width 265 height 21
type input "0364808157"
type input "hiep 1"
type input "2"
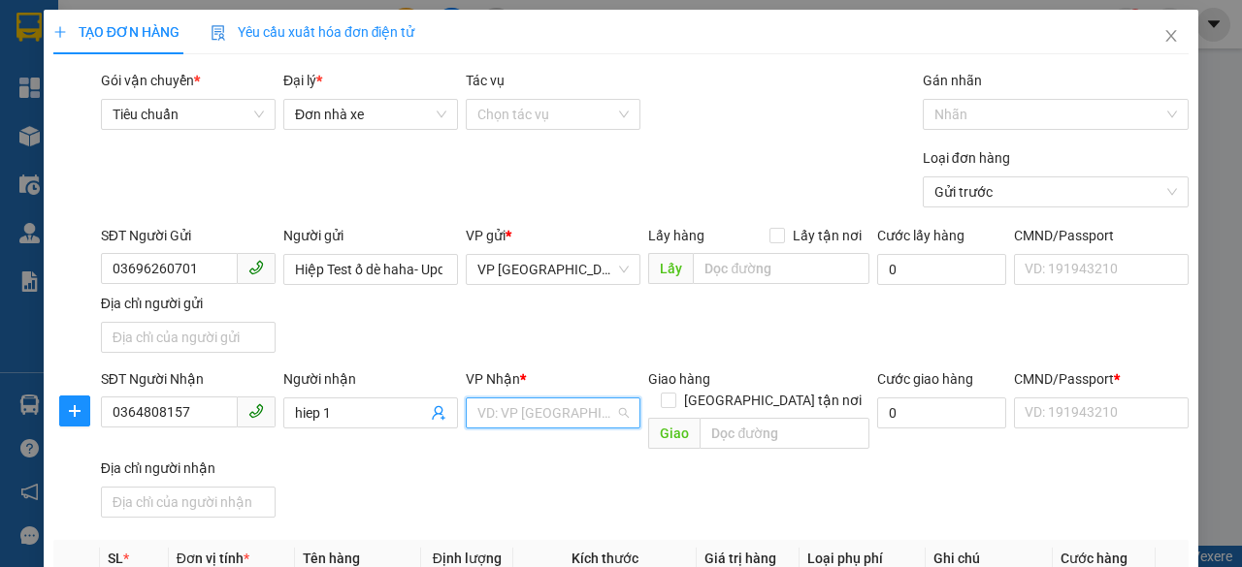
click at [538, 410] on input "search" at bounding box center [546, 413] width 138 height 29
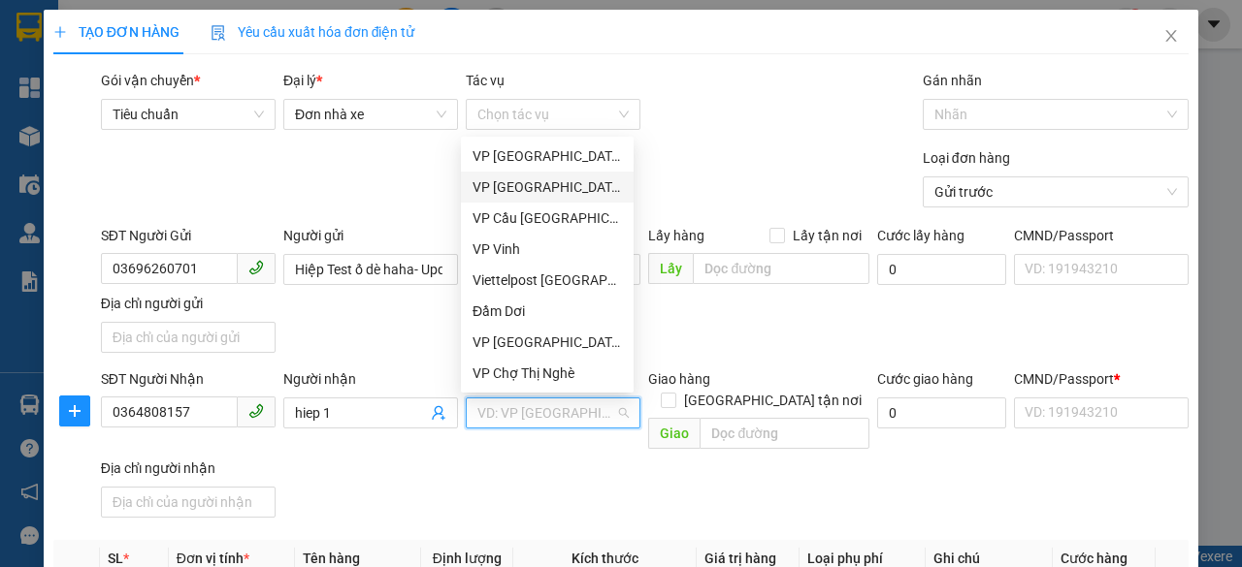
click at [547, 190] on div "VP [GEOGRAPHIC_DATA]" at bounding box center [546, 187] width 149 height 21
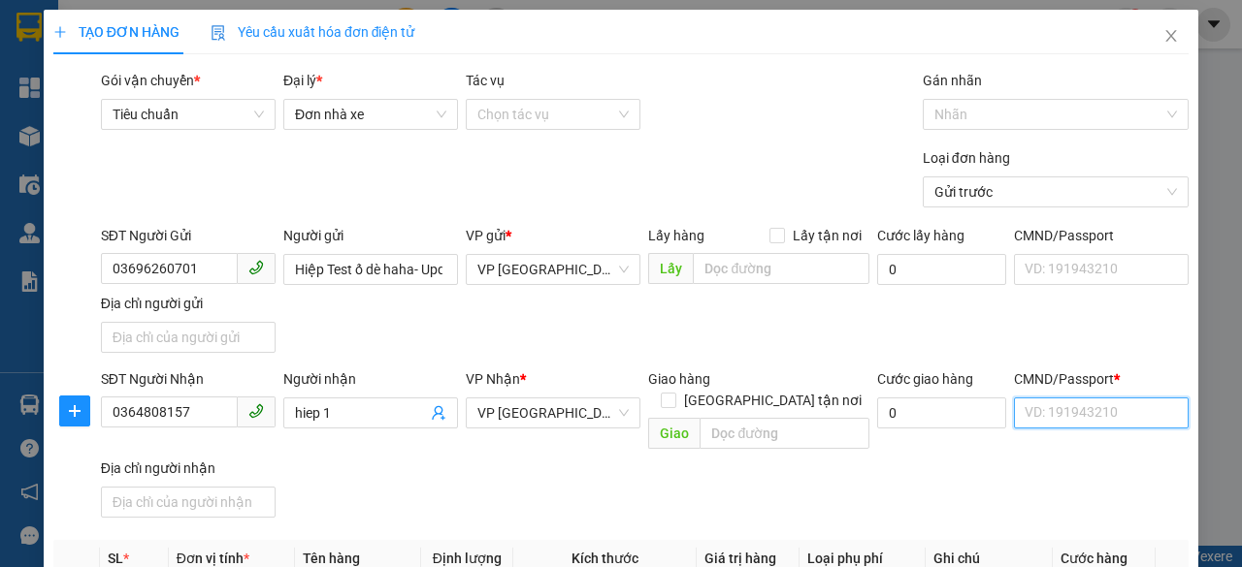
click at [1075, 412] on input "CMND/Passport *" at bounding box center [1101, 413] width 175 height 31
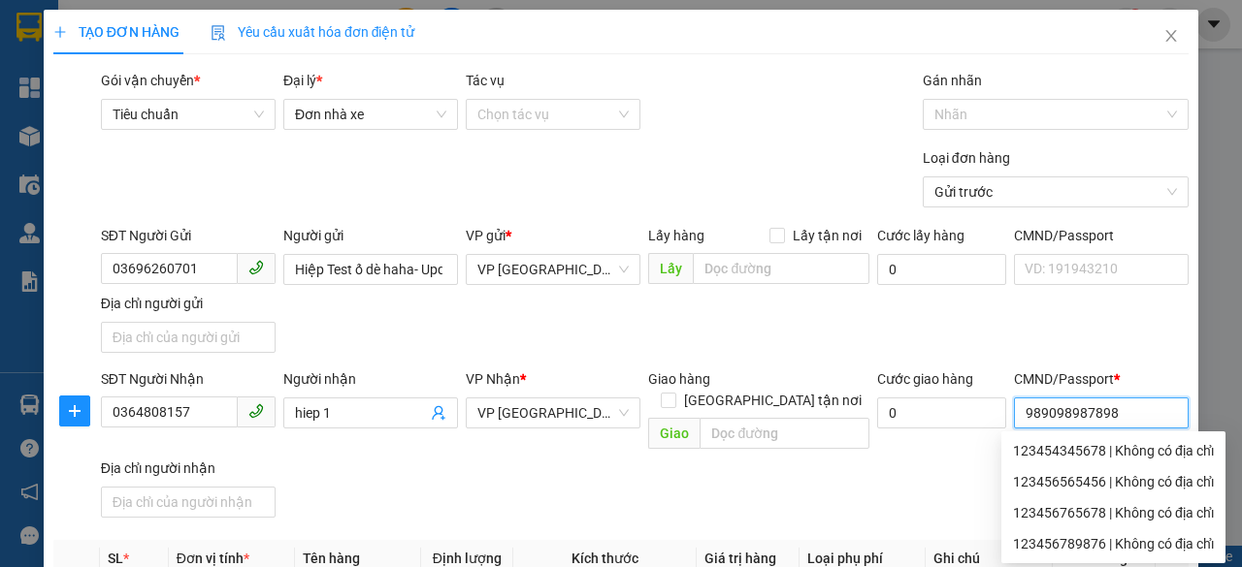
type input "989098987898"
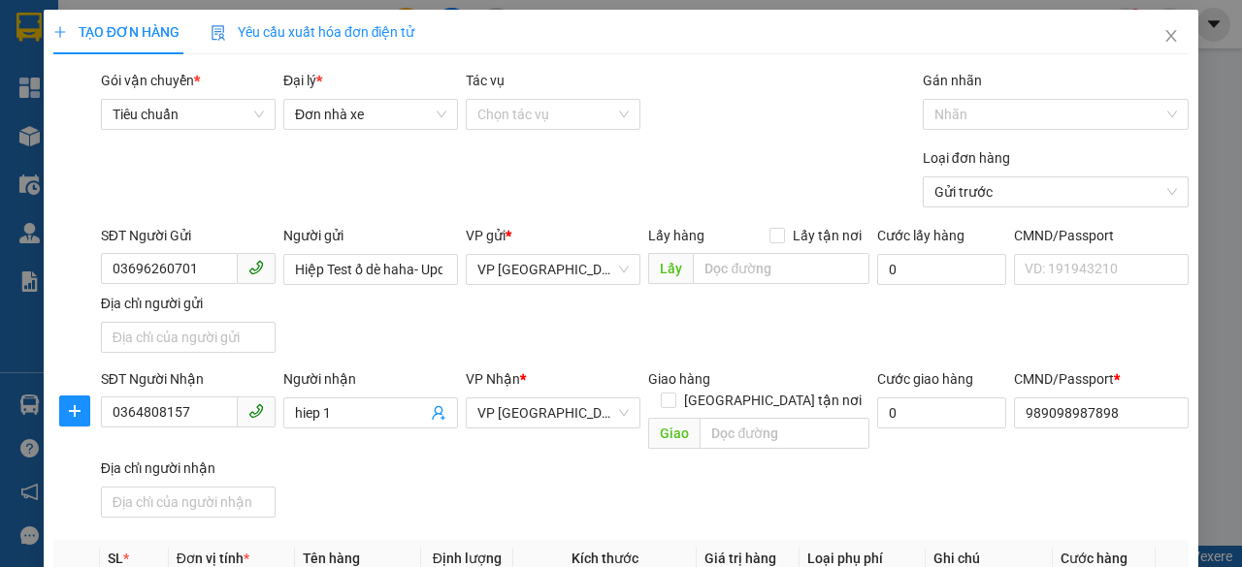
click at [871, 461] on div "SĐT Người Nhận 0364808157 Người nhận hiep 1 VP Nhận * VP Đà Lạt Giao hàng Giao …" at bounding box center [644, 447] width 1095 height 157
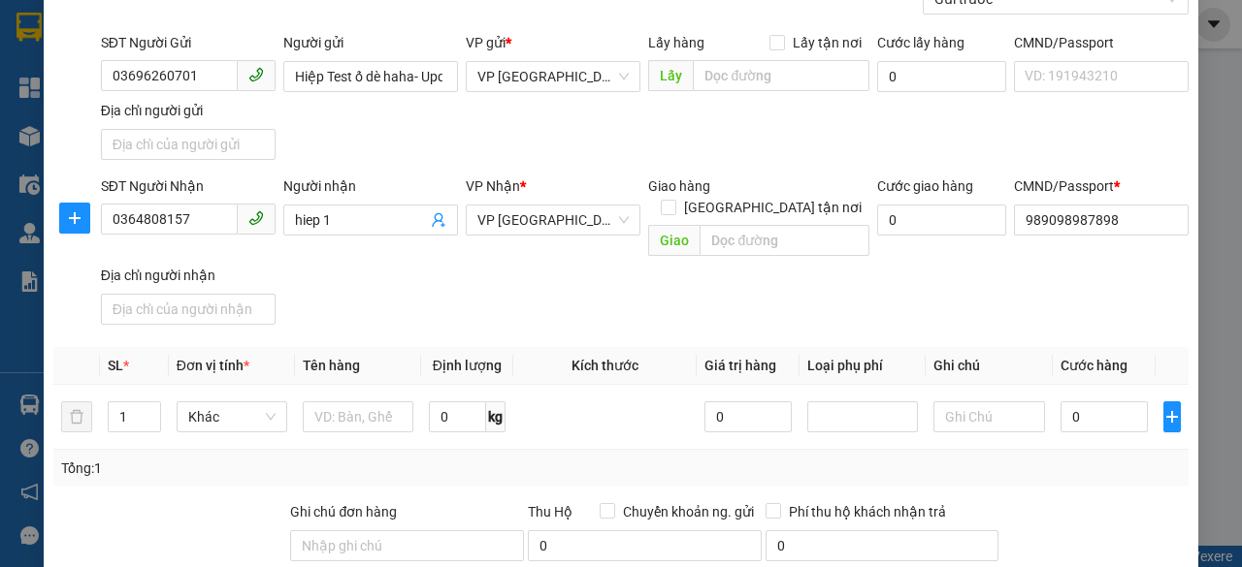
scroll to position [194, 0]
click at [1065, 401] on input "0" at bounding box center [1103, 416] width 87 height 31
type input "8"
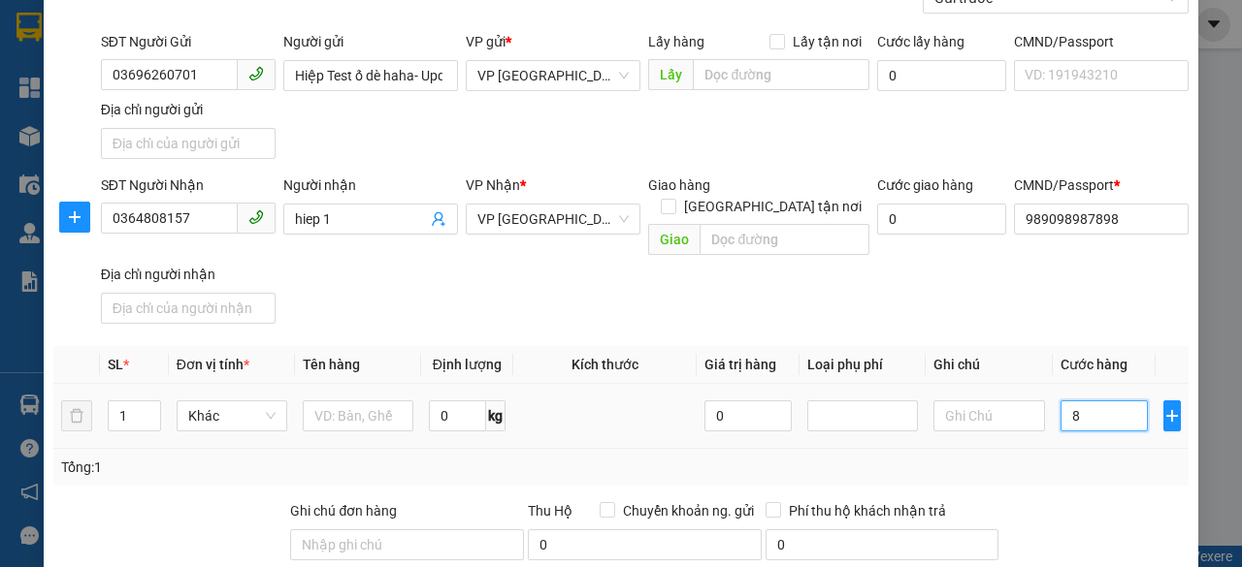
type input "88"
type input "88.000"
type input "86.000"
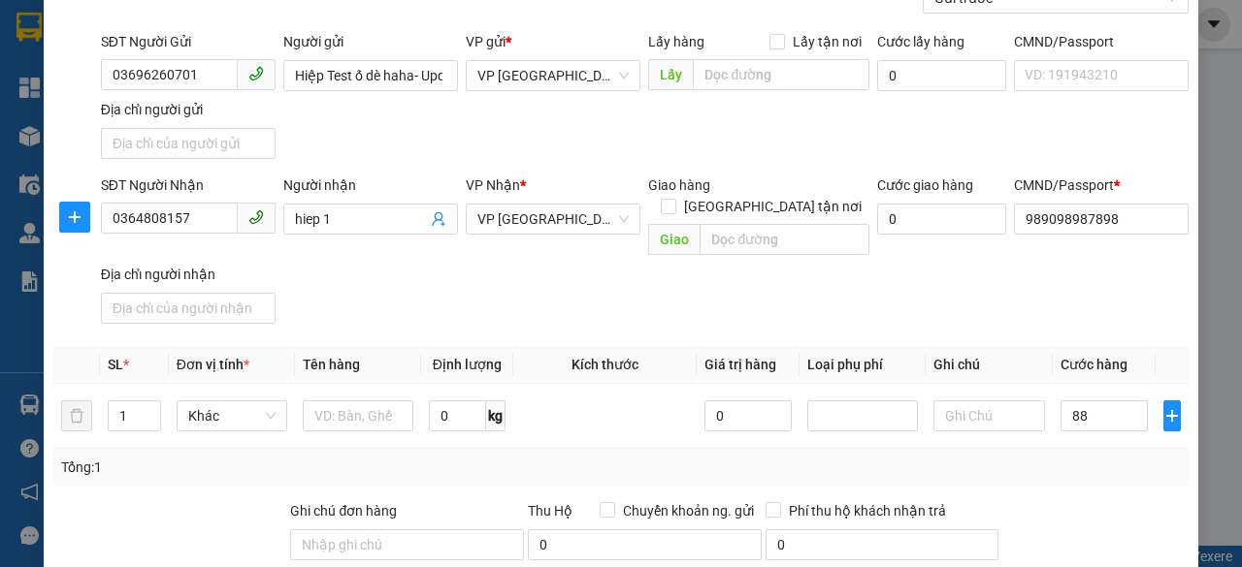
type input "86.000"
click at [1022, 457] on div "Tổng: 1" at bounding box center [620, 467] width 1119 height 21
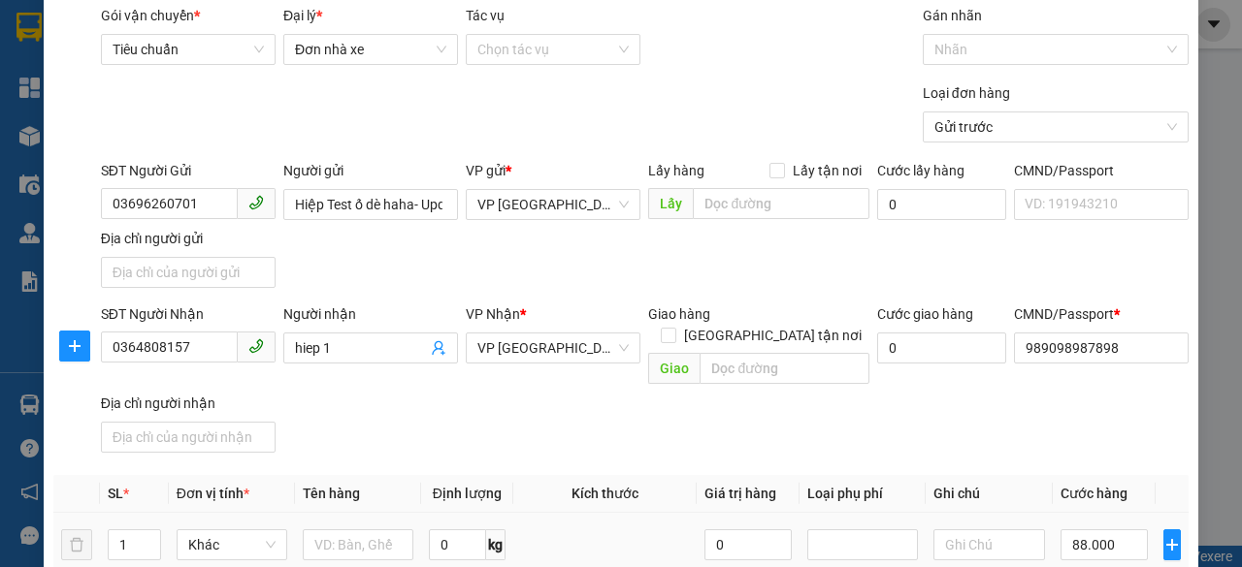
scroll to position [0, 0]
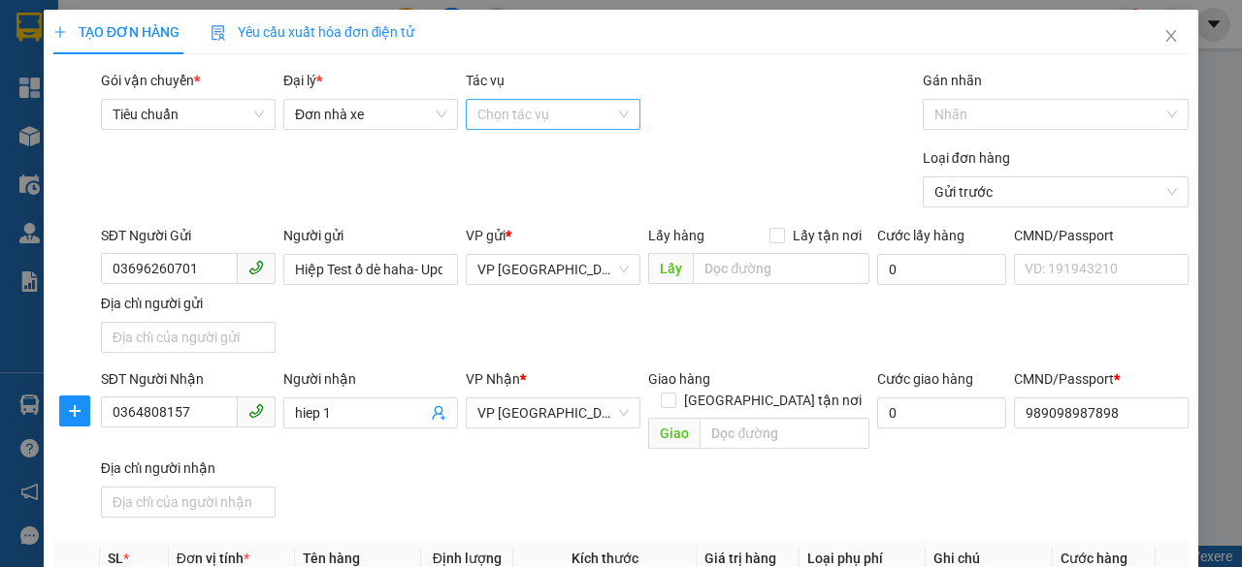
click at [529, 121] on input "Tác vụ" at bounding box center [546, 114] width 138 height 29
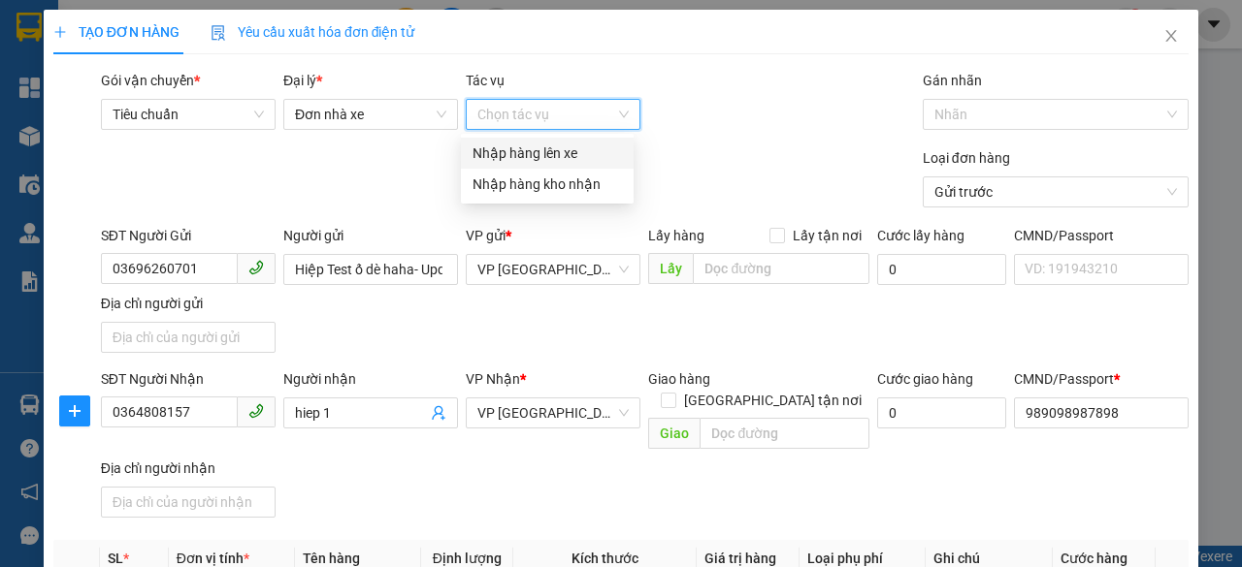
click at [540, 163] on div "Nhập hàng lên xe" at bounding box center [546, 153] width 149 height 21
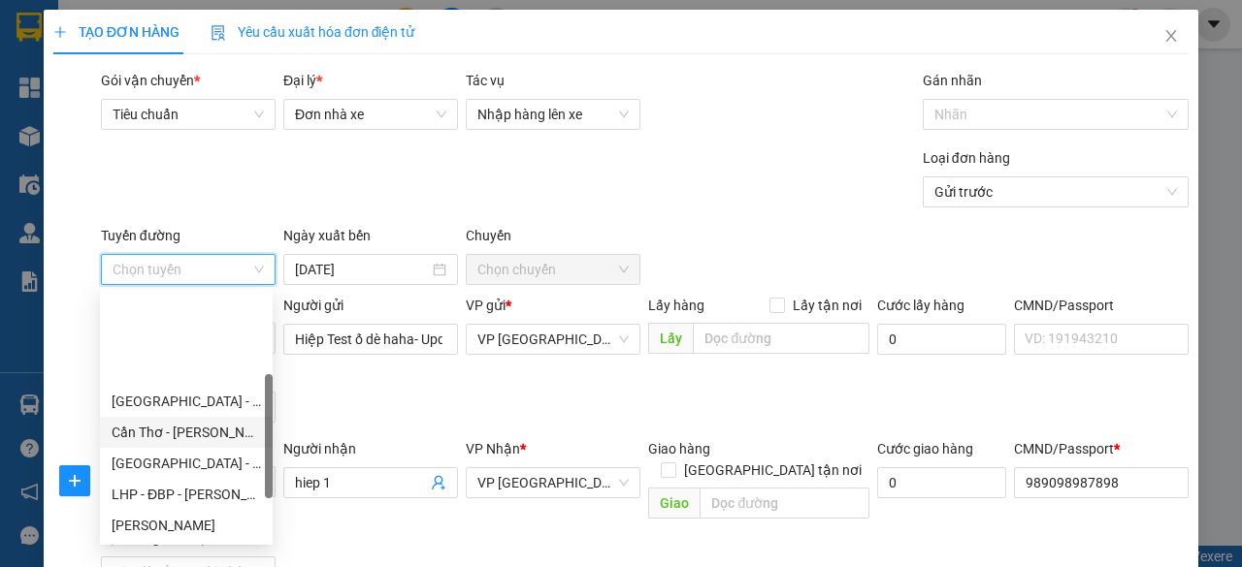
scroll to position [97, 0]
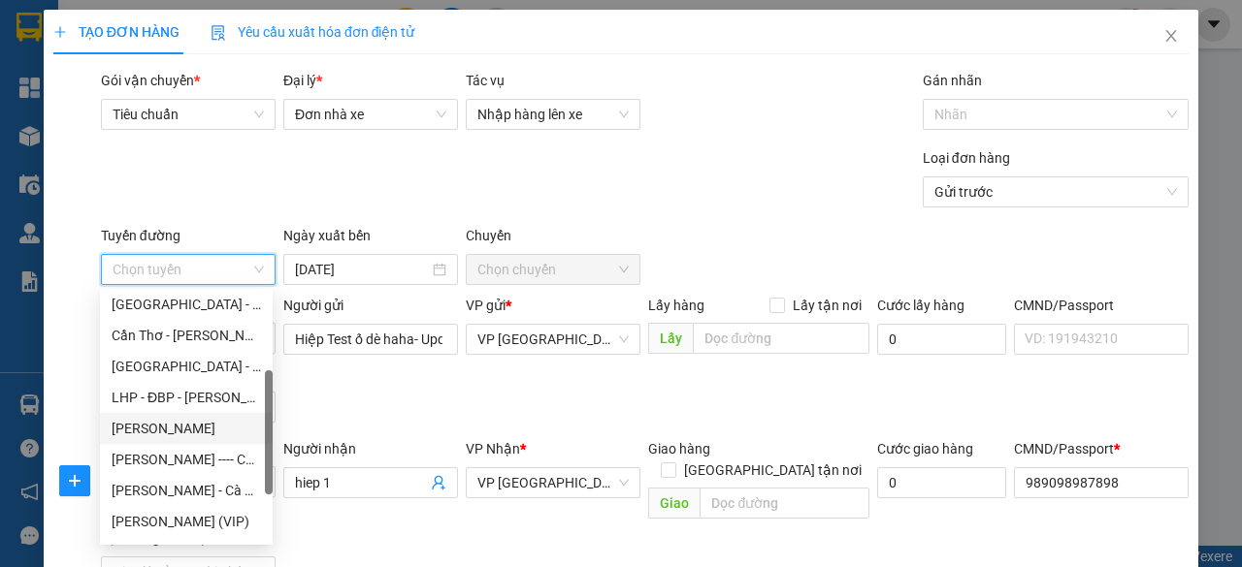
click at [199, 425] on div "[PERSON_NAME]" at bounding box center [186, 428] width 149 height 21
type input "[DATE]"
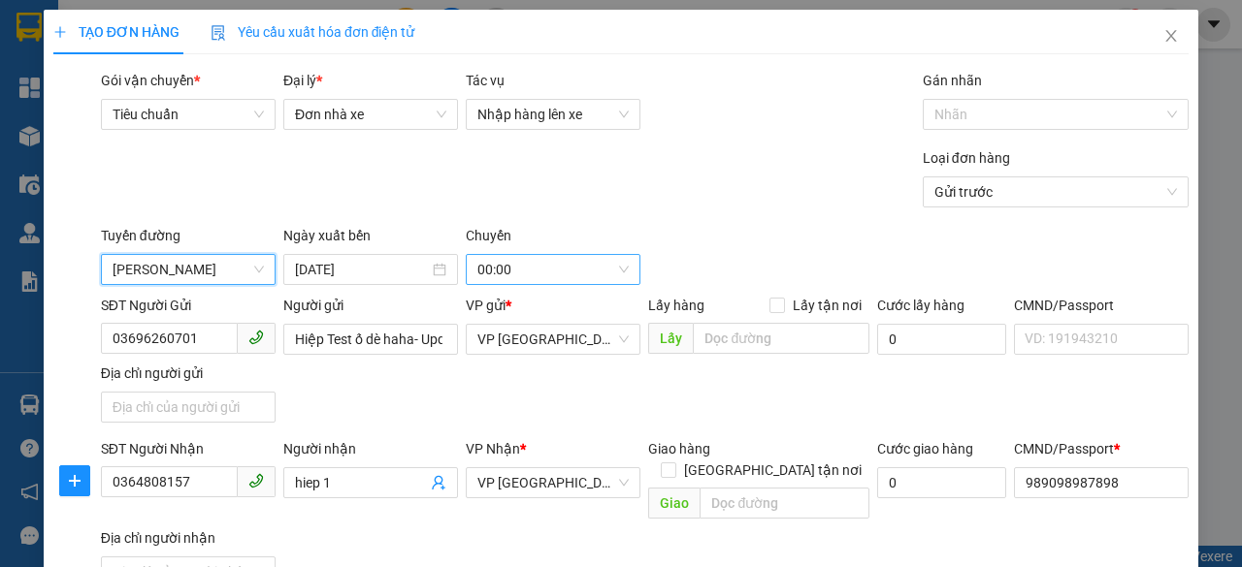
click at [541, 266] on span "00:00" at bounding box center [552, 269] width 151 height 29
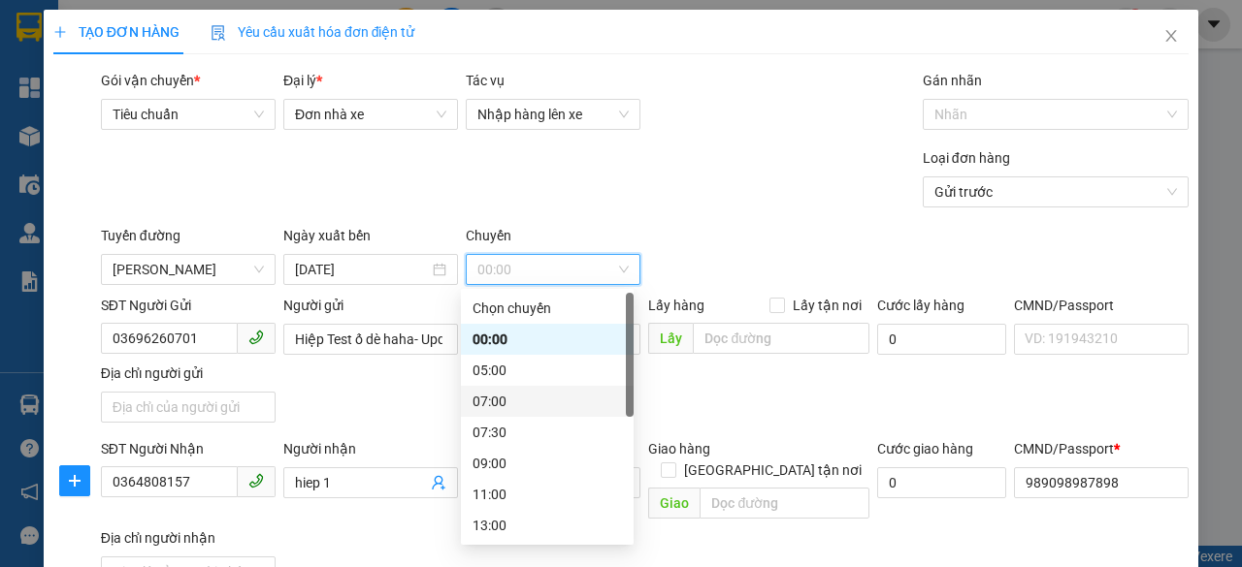
click at [519, 399] on div "07:00" at bounding box center [546, 401] width 149 height 21
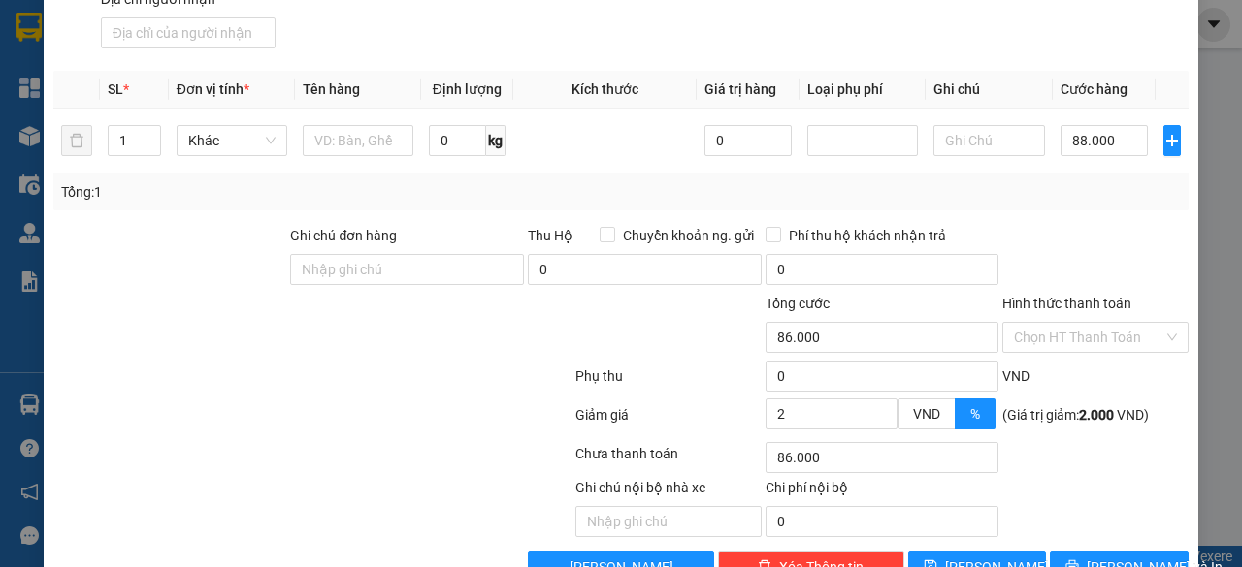
scroll to position [566, 0]
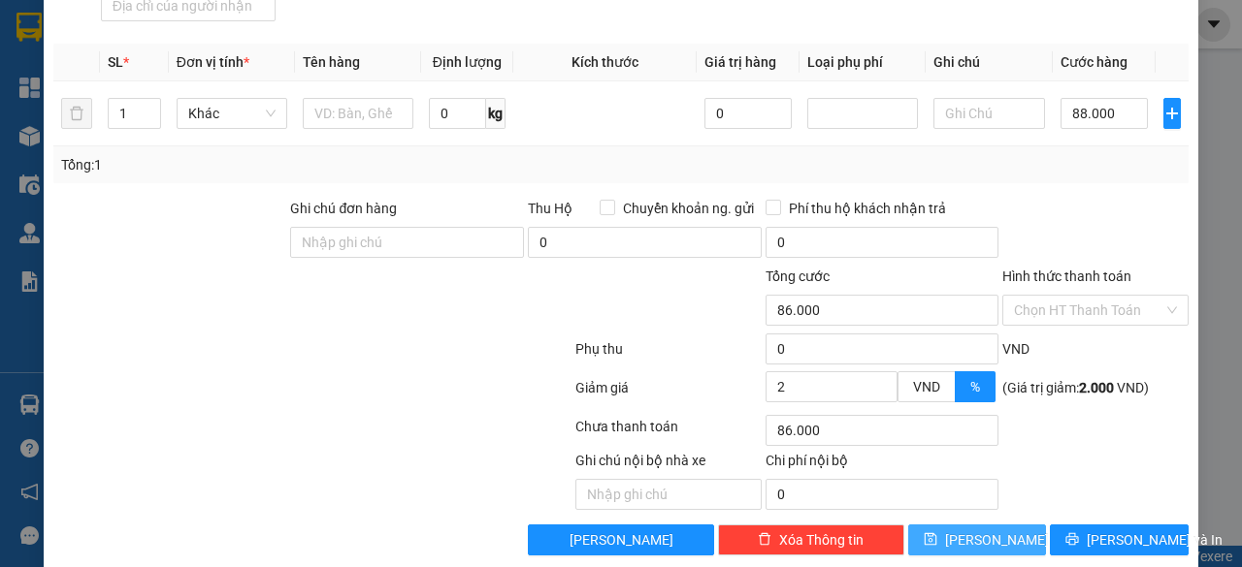
click at [984, 530] on span "[PERSON_NAME]" at bounding box center [997, 540] width 104 height 21
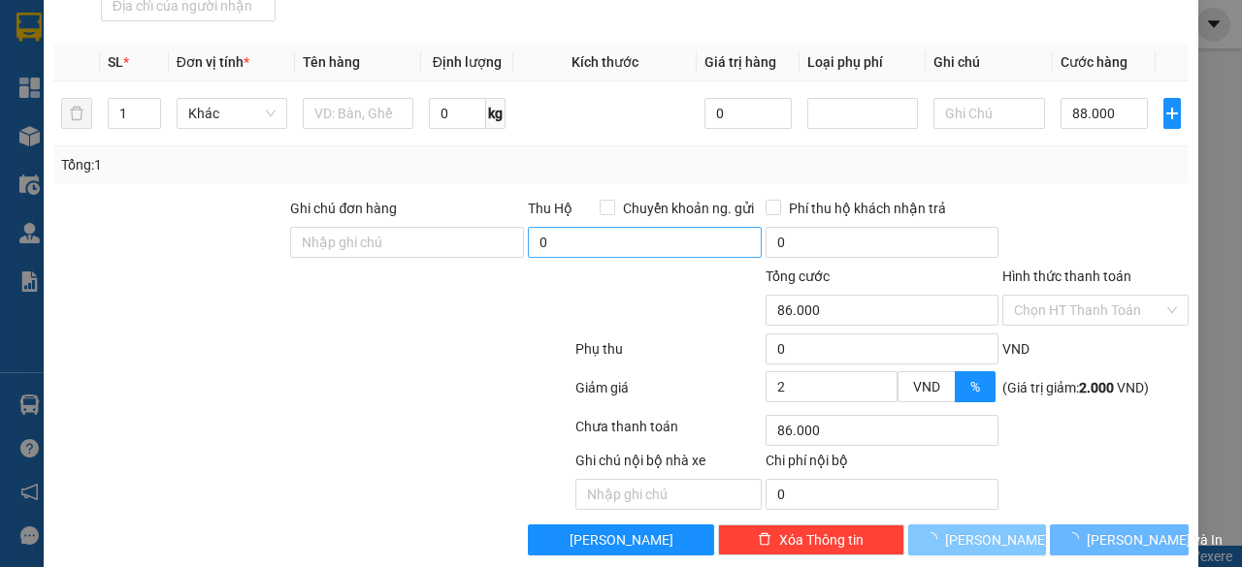
type input "0"
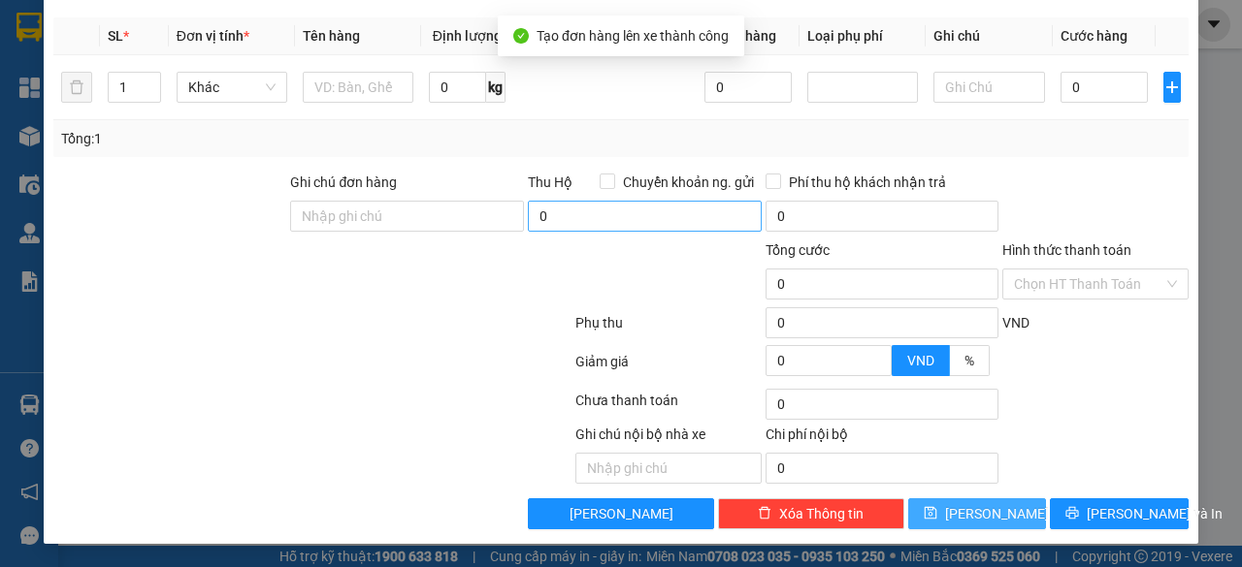
scroll to position [497, 0]
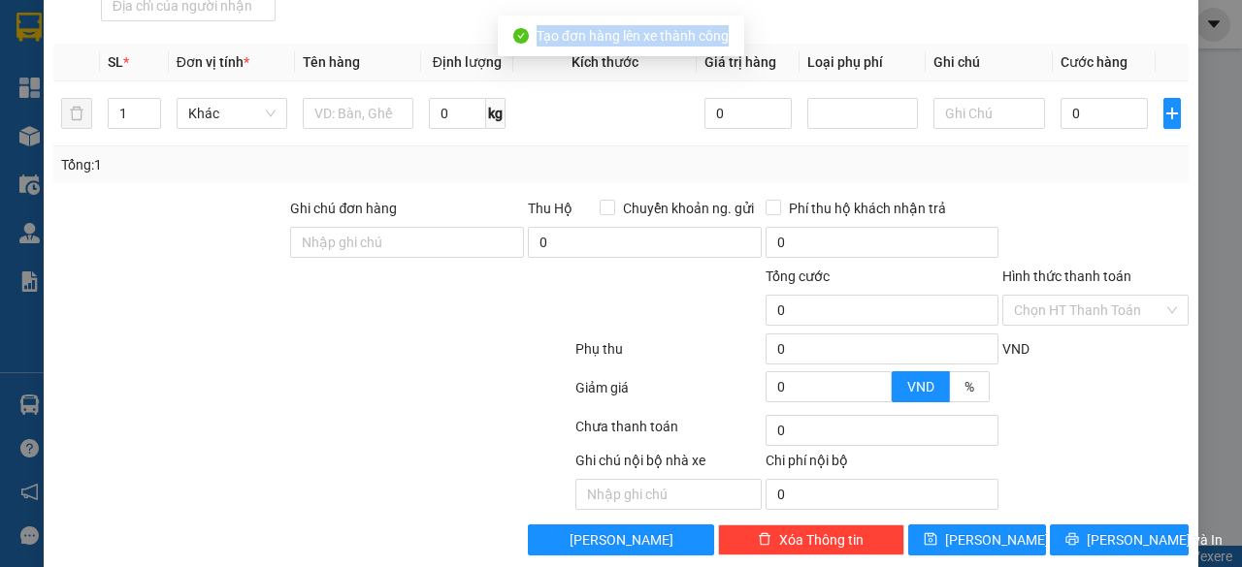
drag, startPoint x: 561, startPoint y: 36, endPoint x: 731, endPoint y: 36, distance: 170.7
click at [731, 36] on div "Tạo đơn hàng lên xe thành công" at bounding box center [621, 36] width 246 height 41
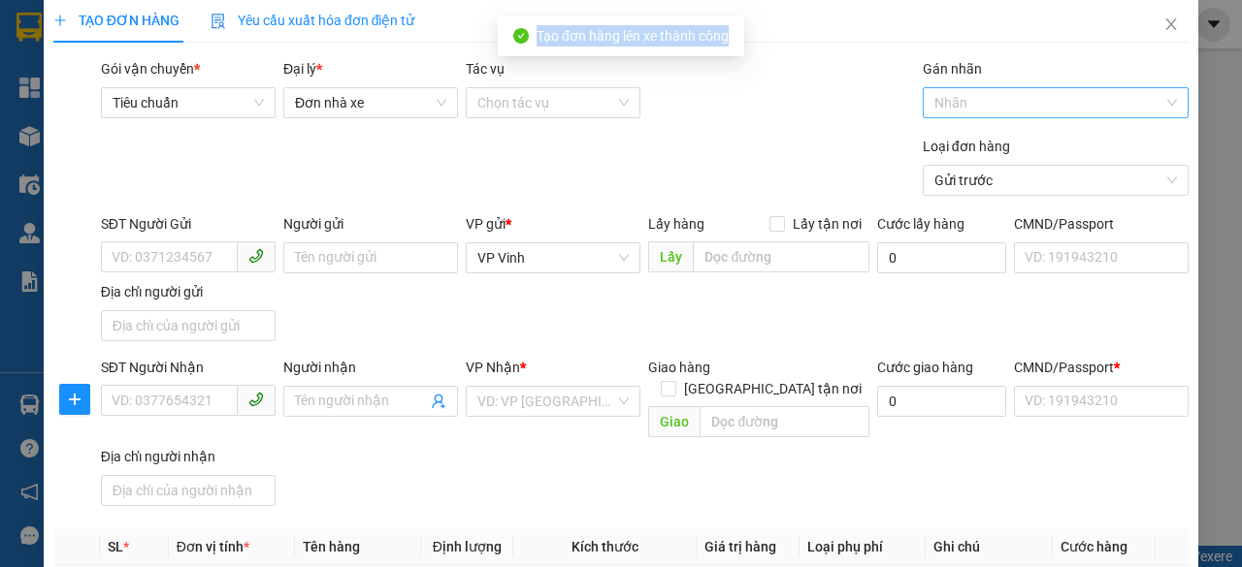
scroll to position [0, 0]
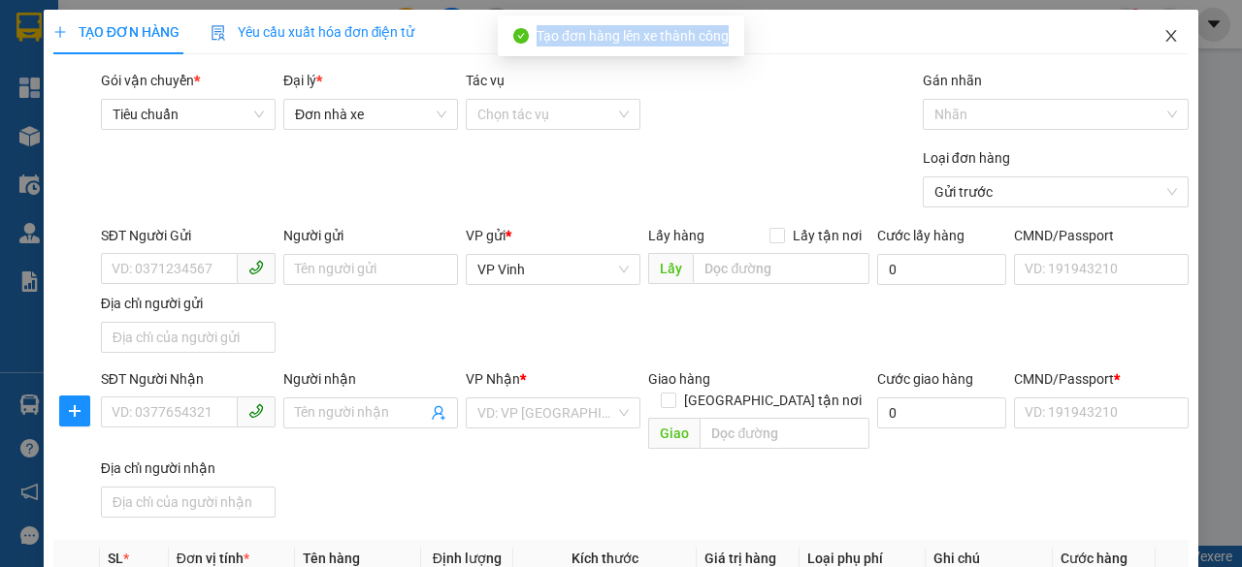
click at [1163, 32] on icon "close" at bounding box center [1171, 36] width 16 height 16
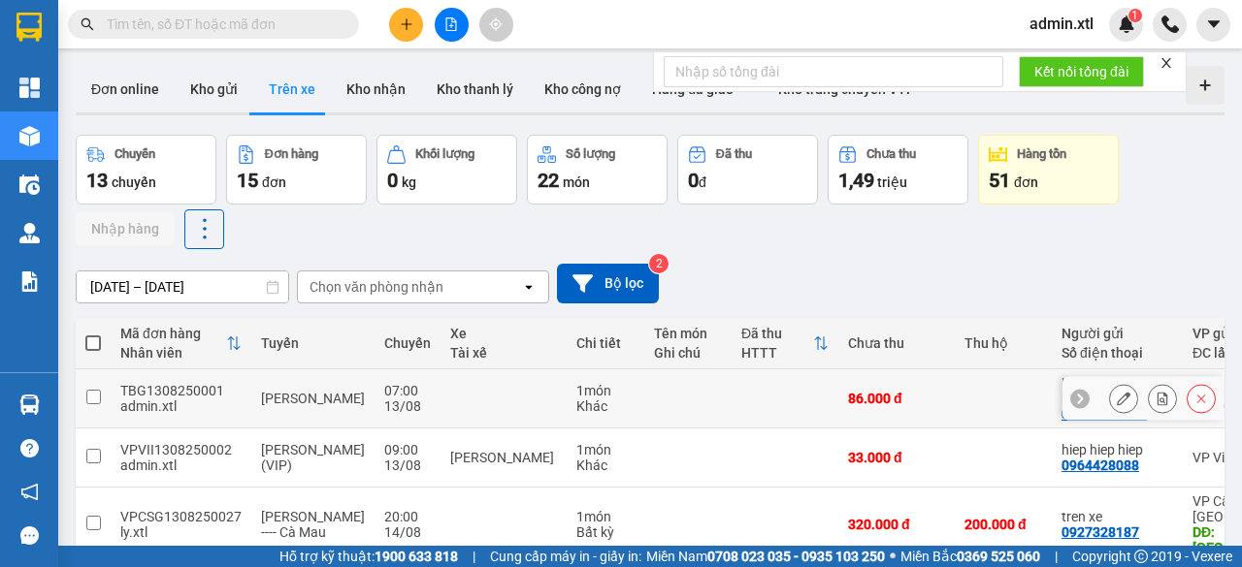
click at [94, 399] on input "checkbox" at bounding box center [93, 397] width 15 height 15
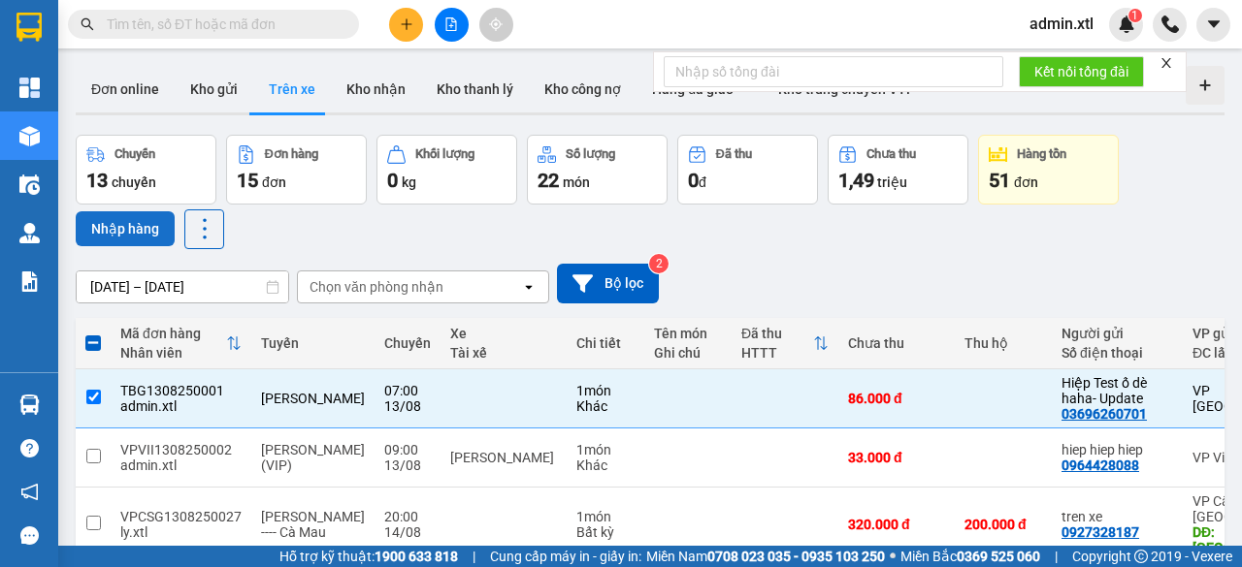
click at [109, 226] on button "Nhập hàng" at bounding box center [125, 228] width 99 height 35
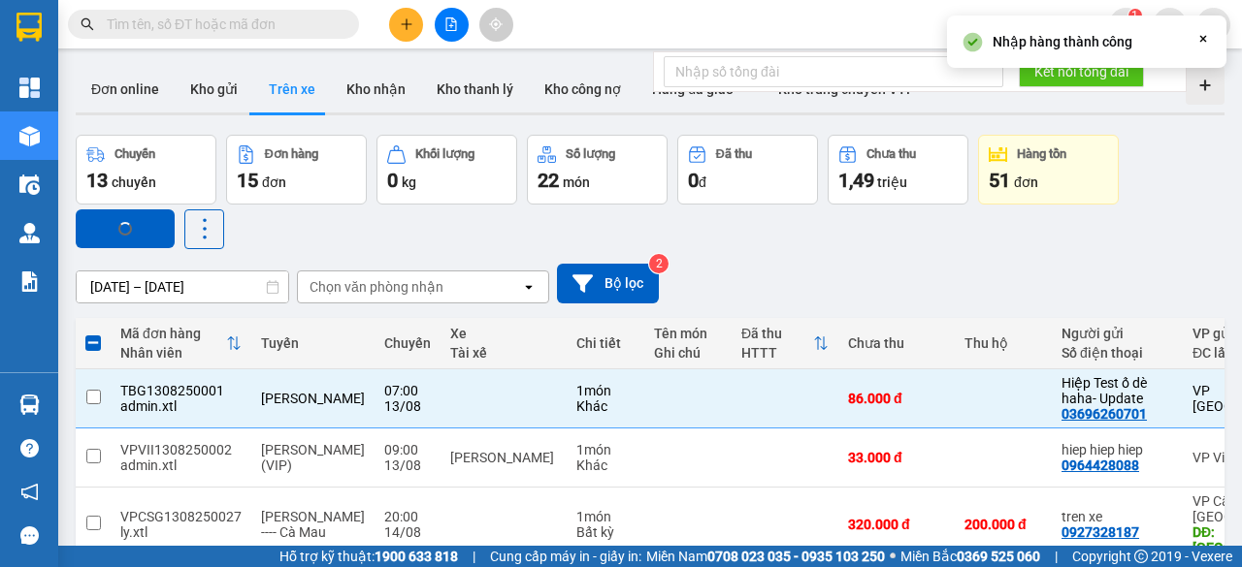
checkbox input "false"
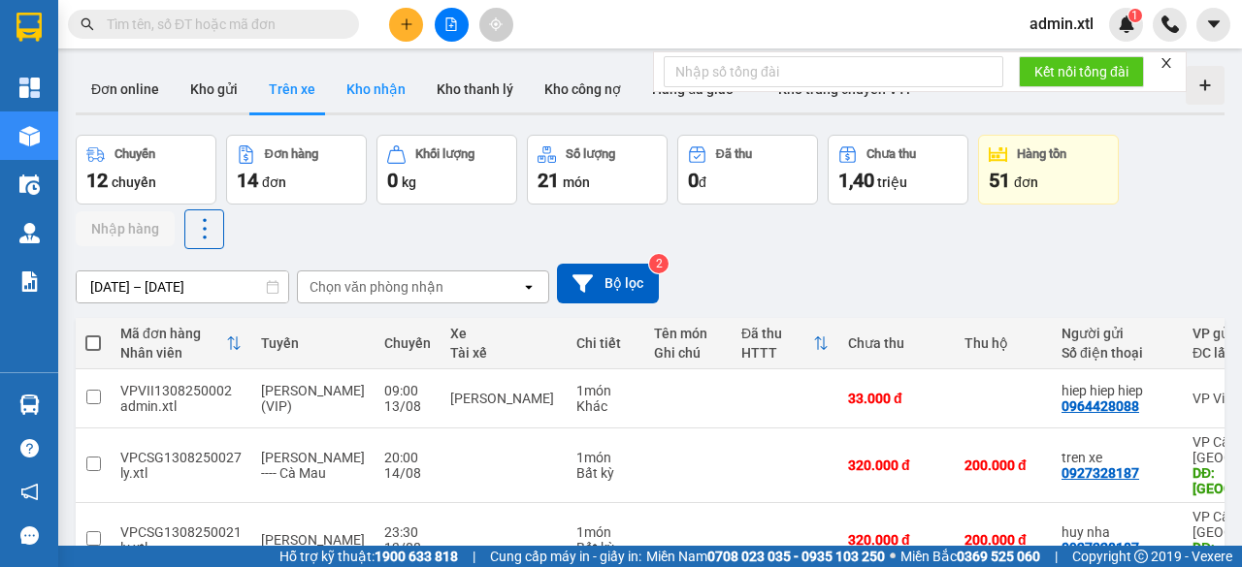
click at [376, 96] on button "Kho nhận" at bounding box center [376, 89] width 90 height 47
type input "[DATE] – [DATE]"
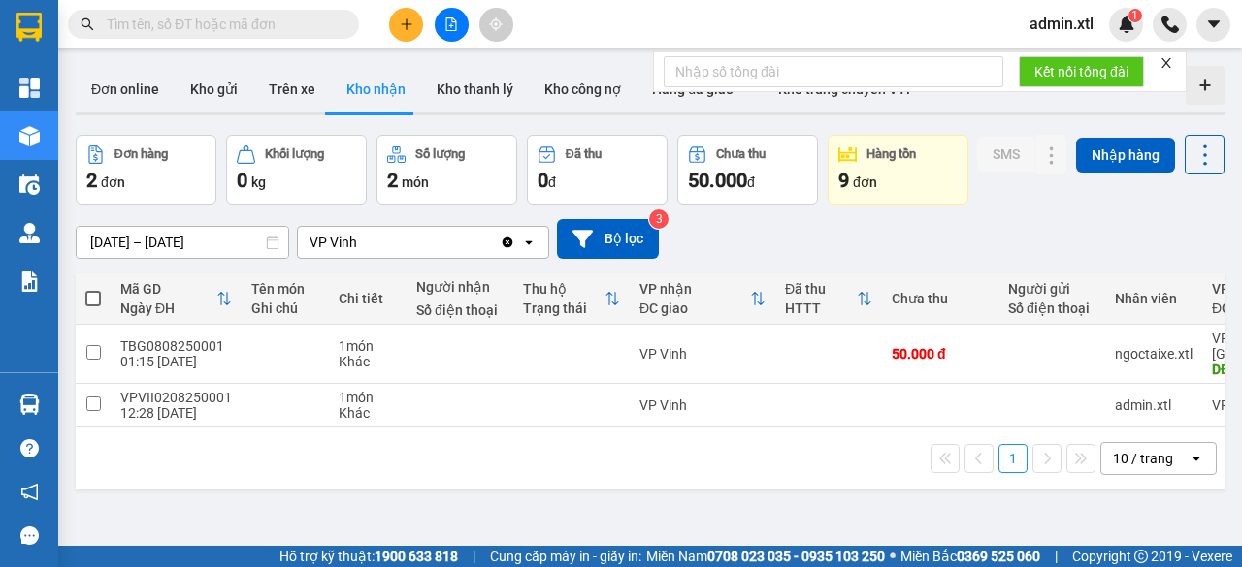
click at [412, 258] on div "VP Vinh" at bounding box center [399, 242] width 202 height 31
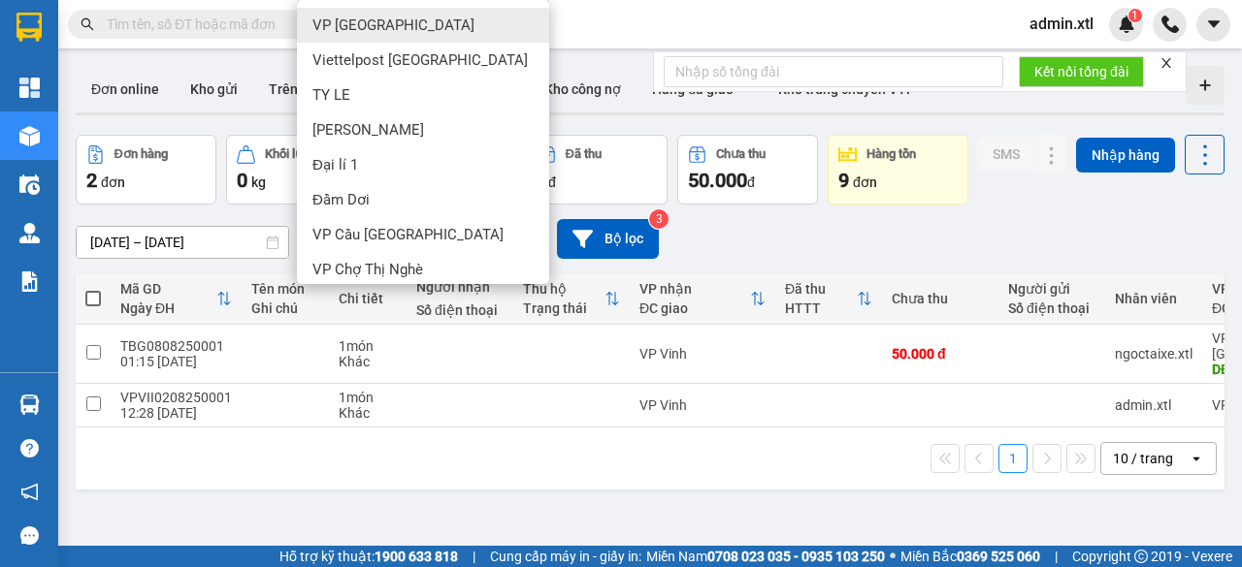
click at [407, 26] on div "VP [GEOGRAPHIC_DATA]" at bounding box center [423, 25] width 252 height 35
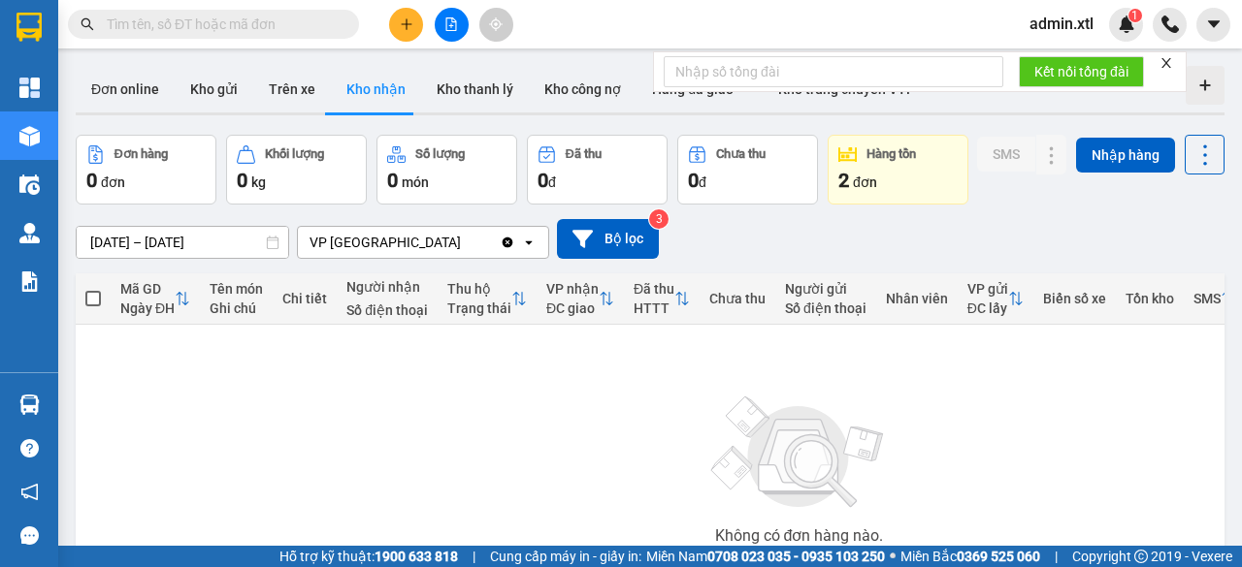
click at [396, 258] on div "VP [GEOGRAPHIC_DATA]" at bounding box center [399, 242] width 202 height 31
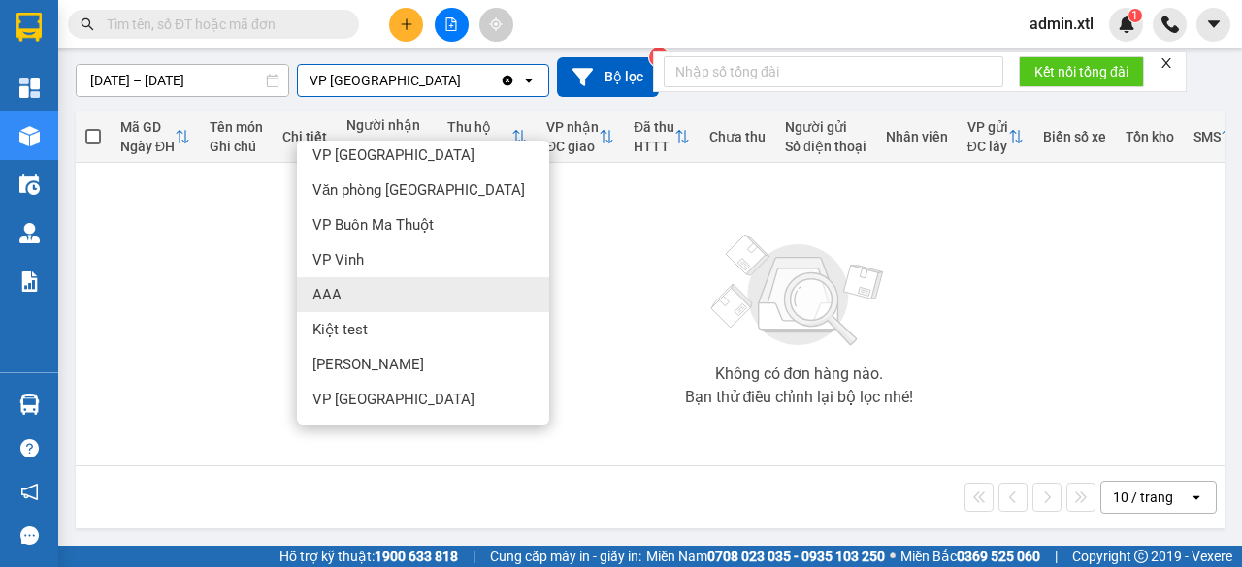
scroll to position [194, 0]
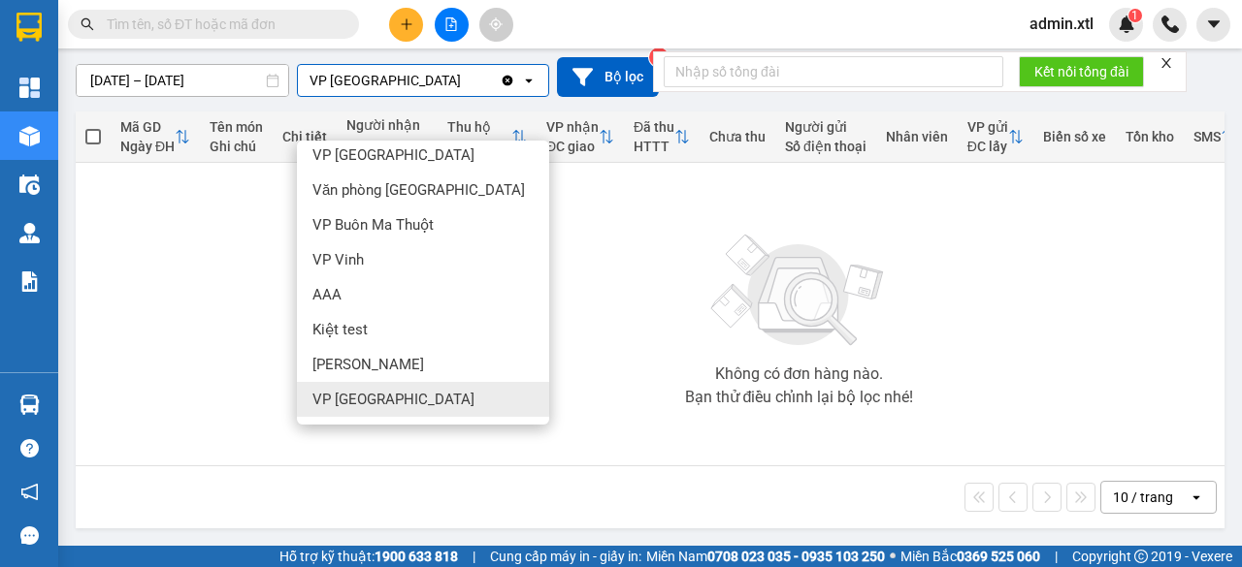
click at [396, 382] on div "VP [GEOGRAPHIC_DATA]" at bounding box center [423, 399] width 252 height 35
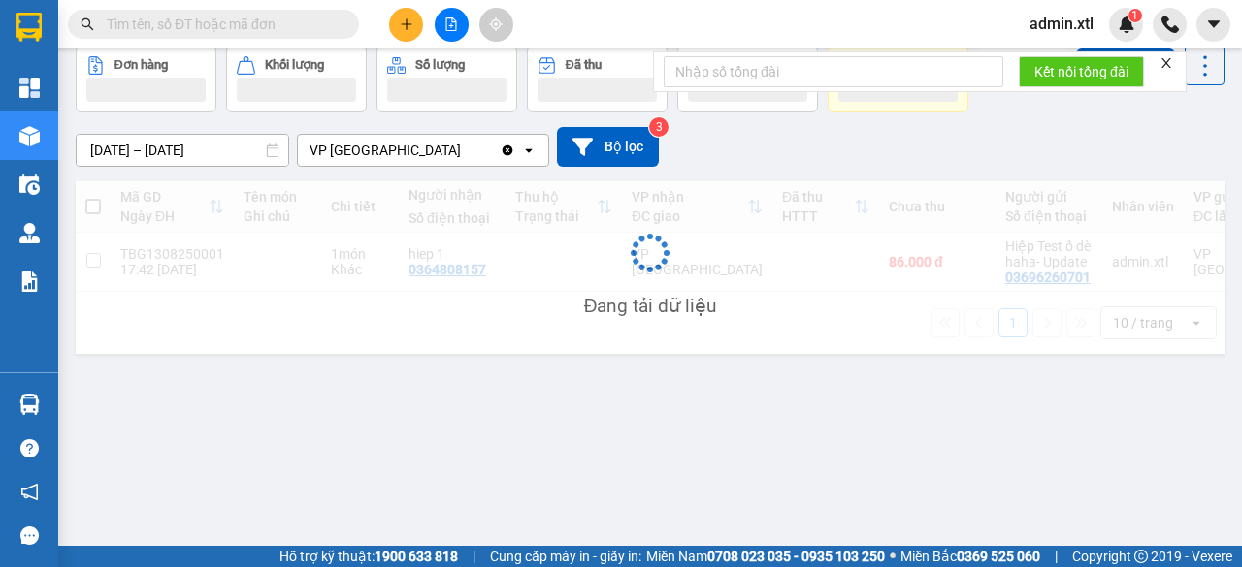
scroll to position [89, 0]
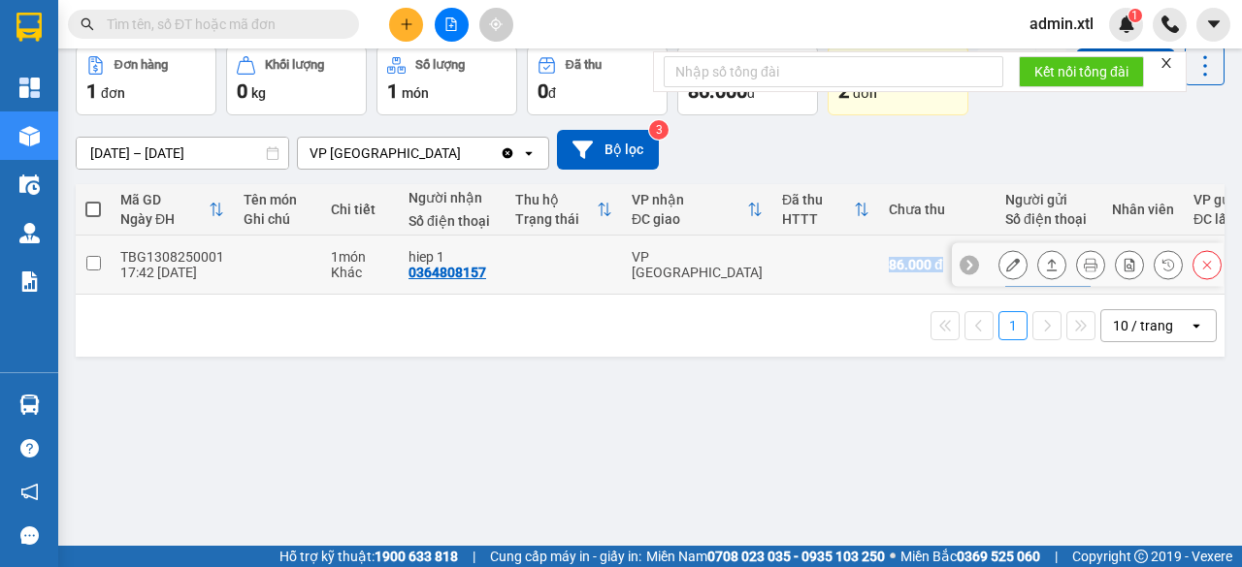
drag, startPoint x: 885, startPoint y: 307, endPoint x: 930, endPoint y: 310, distance: 45.7
click at [930, 295] on td "86.000 đ" at bounding box center [937, 265] width 116 height 59
checkbox input "true"
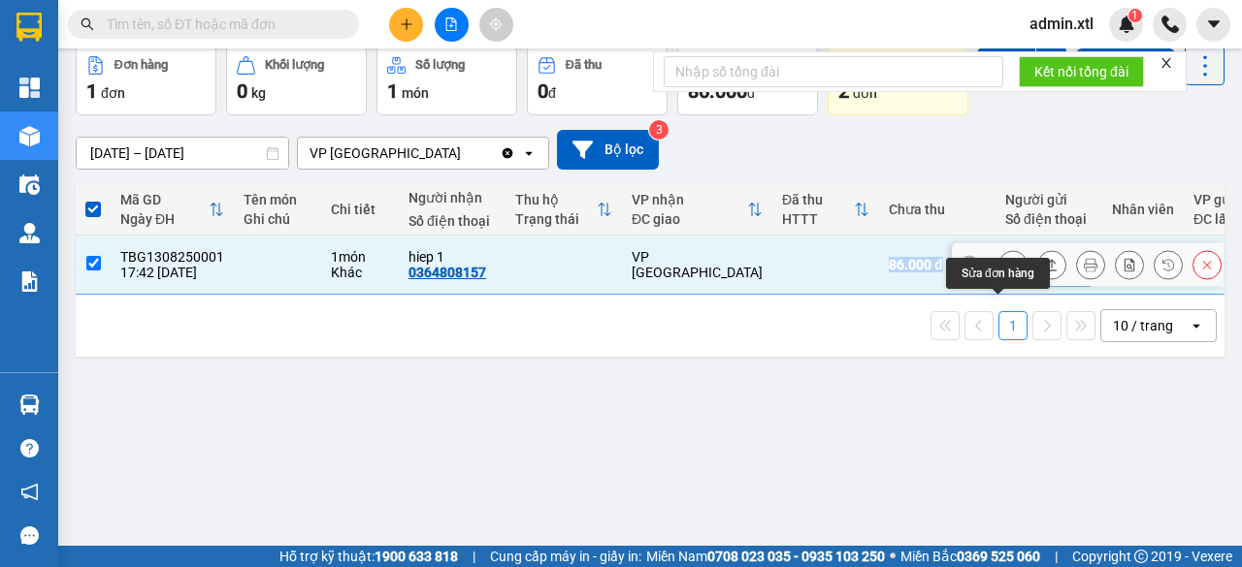
click at [1006, 272] on icon at bounding box center [1013, 265] width 14 height 14
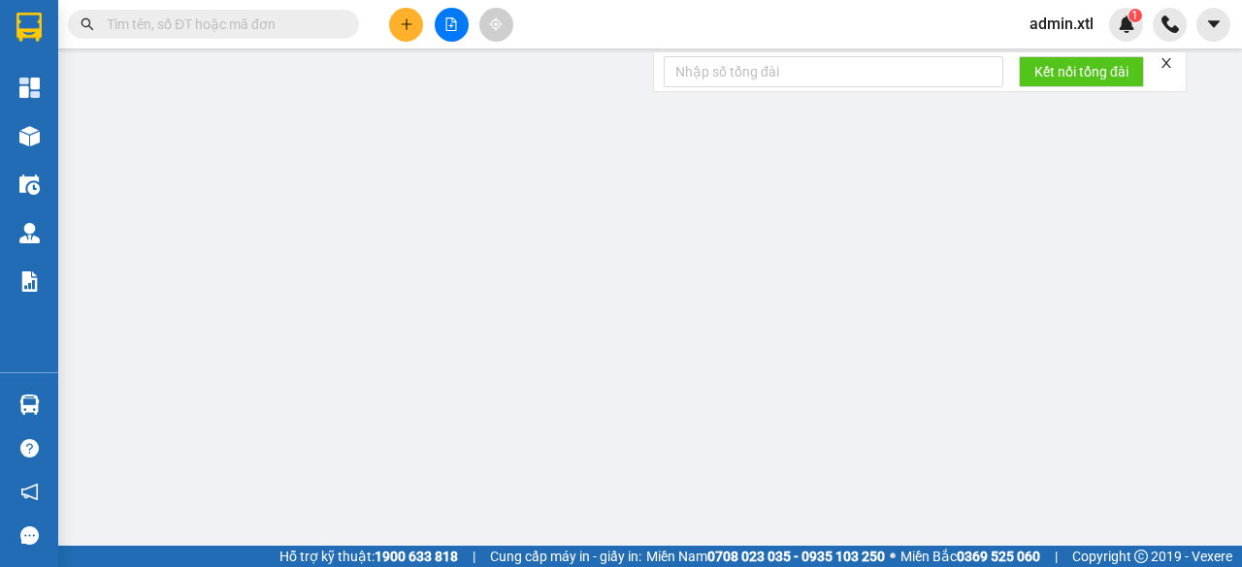
type input "03696260701"
type input "Hiệp Test ố dè haha- Update"
type input "0364808157"
type input "hiep 1"
type input "989098987898"
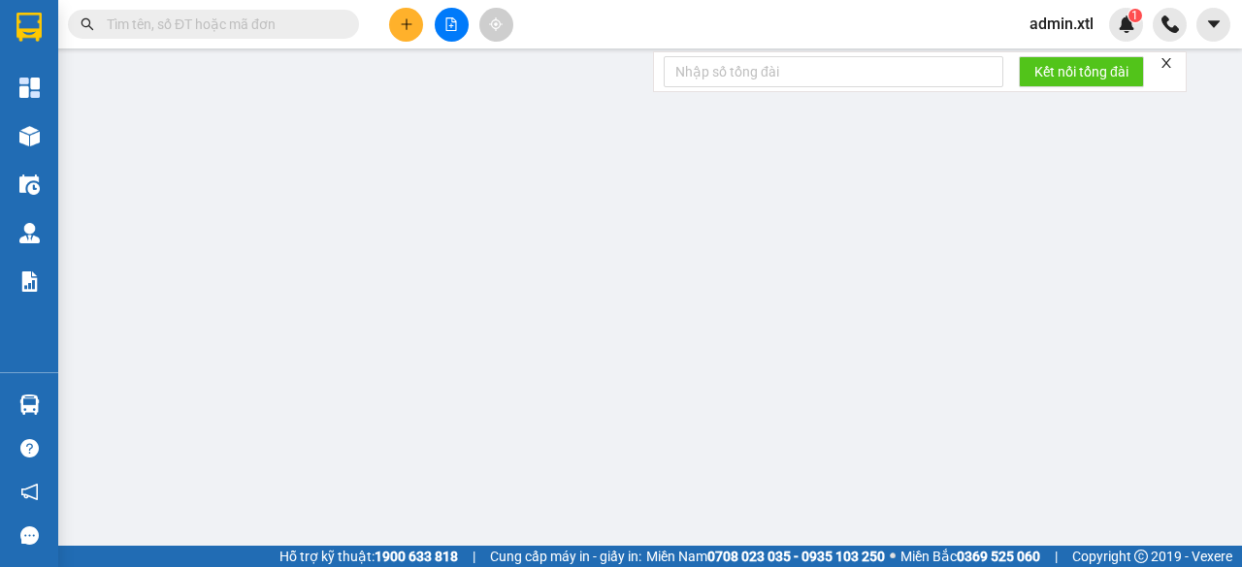
type input "86.000"
type input "2"
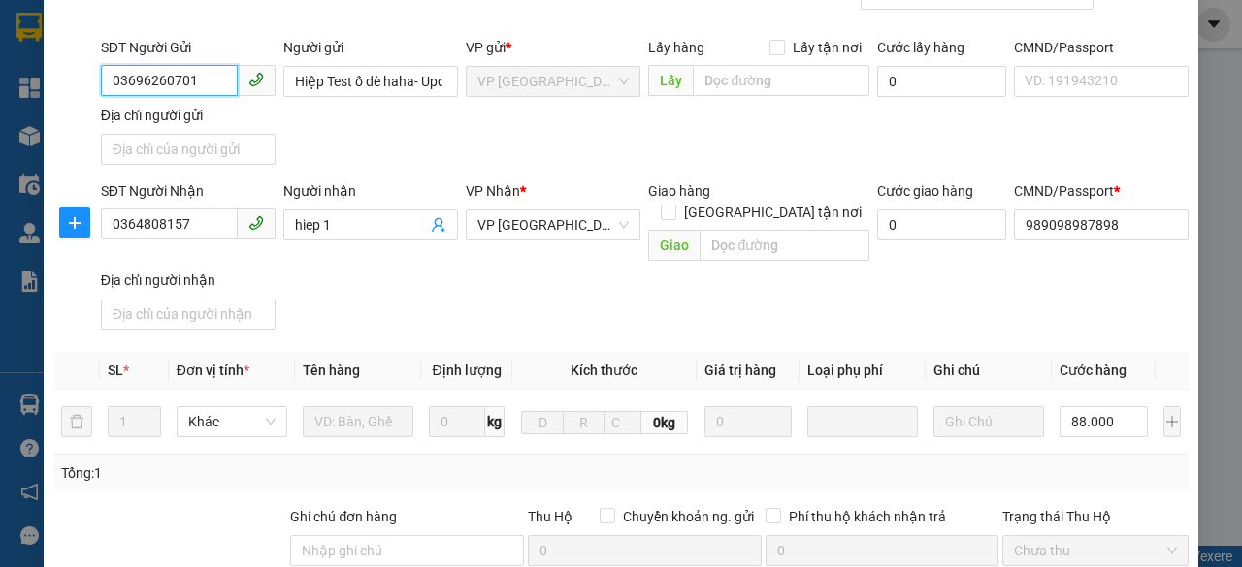
scroll to position [485, 0]
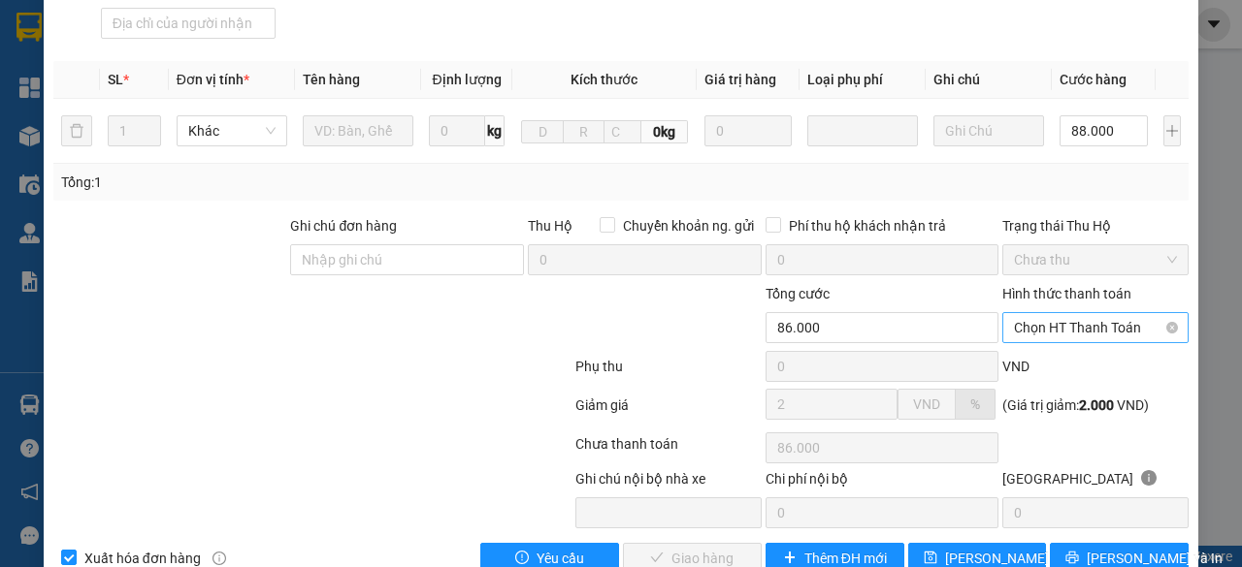
click at [1050, 313] on span "Chọn HT Thanh Toán" at bounding box center [1095, 327] width 163 height 29
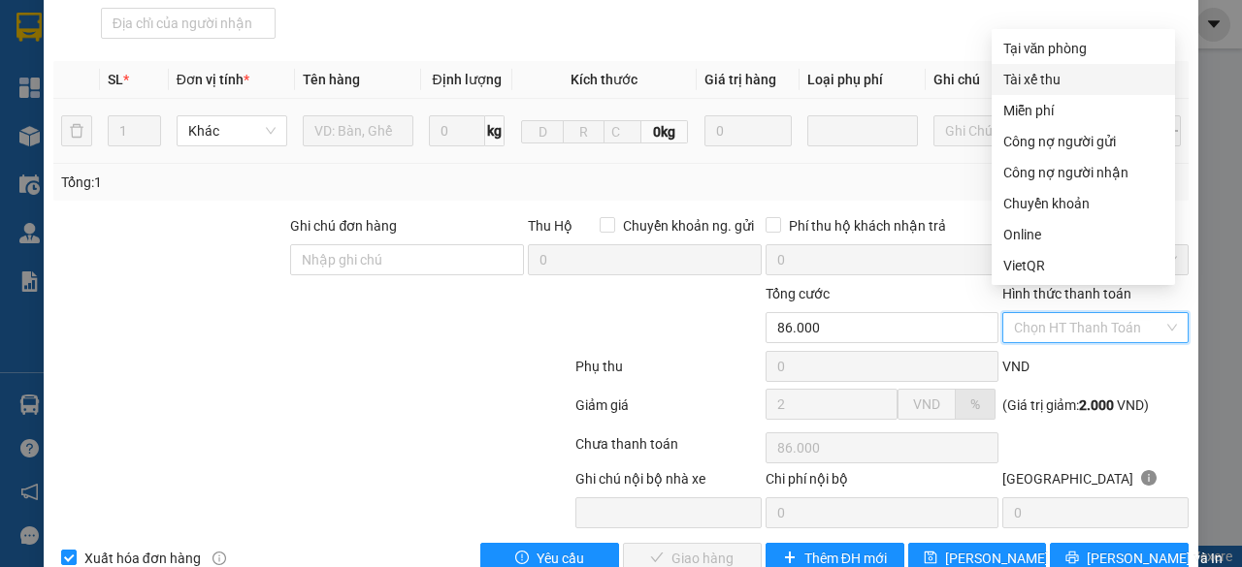
click at [1051, 86] on div "Tài xế thu" at bounding box center [1083, 79] width 160 height 21
type input "0"
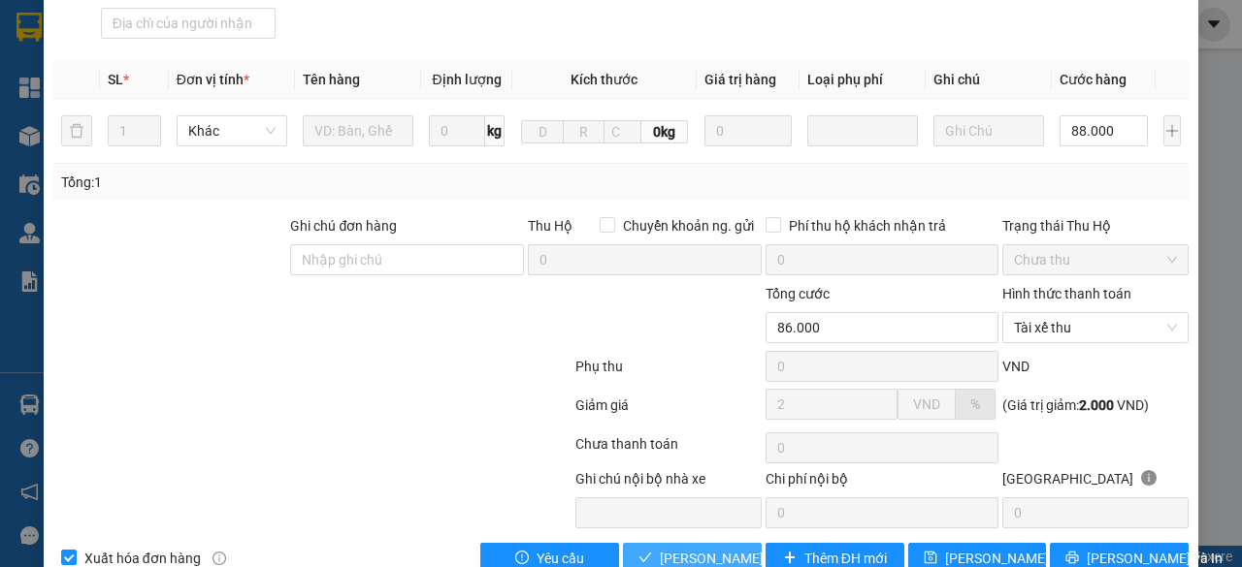
click at [712, 548] on span "[PERSON_NAME] và Giao hàng" at bounding box center [753, 558] width 186 height 21
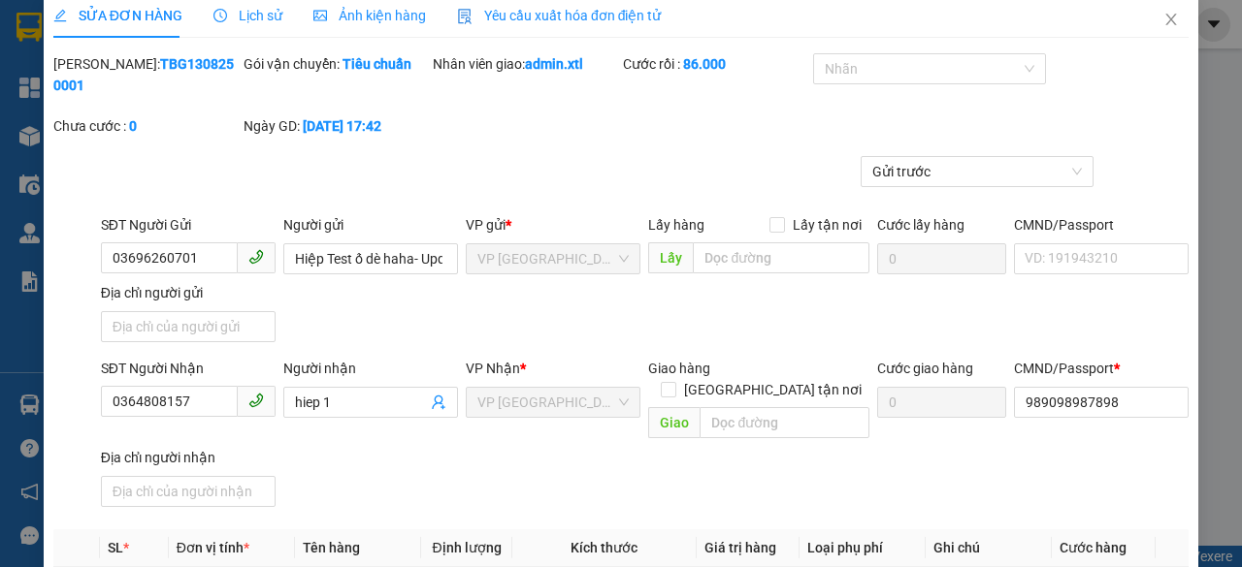
scroll to position [0, 0]
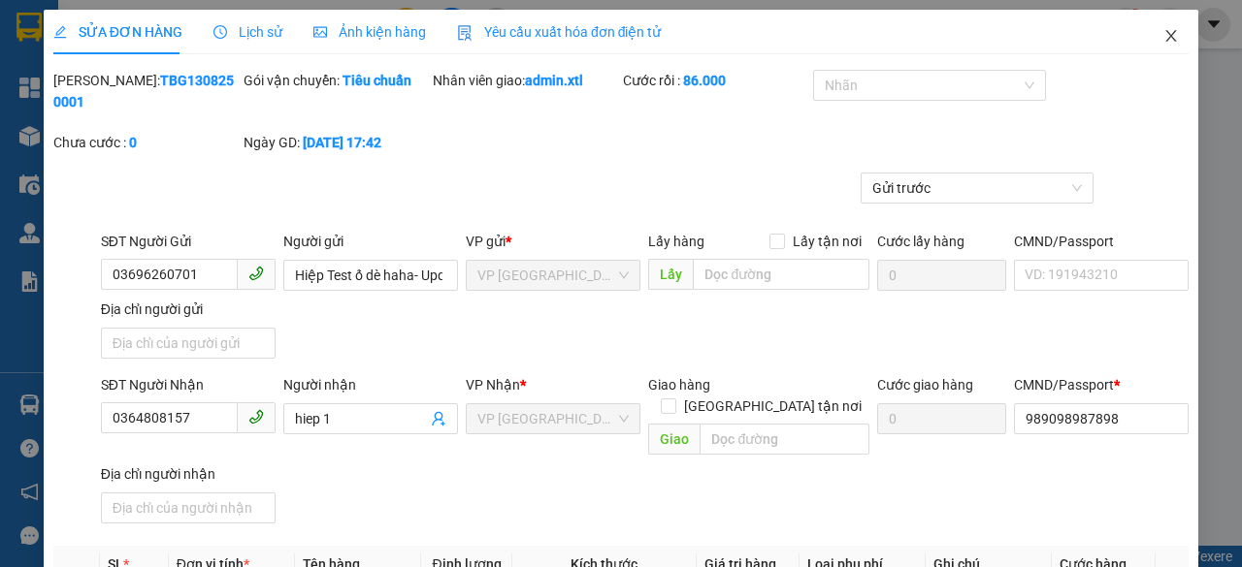
click at [1163, 40] on icon "close" at bounding box center [1171, 36] width 16 height 16
